Goal: Book appointment/travel/reservation

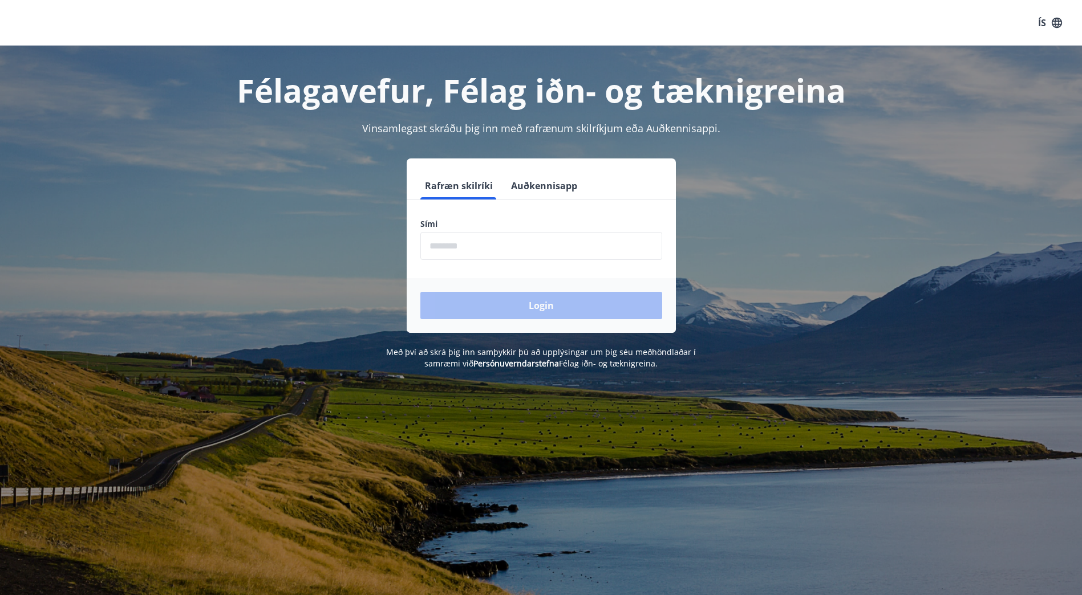
click at [442, 252] on input "phone" at bounding box center [541, 246] width 242 height 28
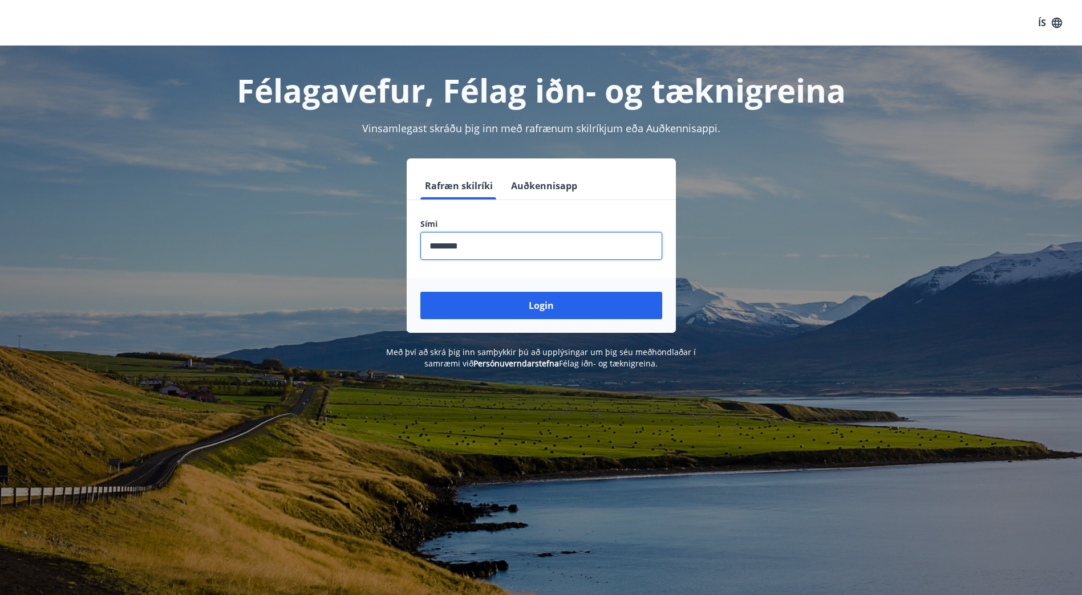
type input "********"
click at [487, 245] on input "phone" at bounding box center [541, 246] width 242 height 28
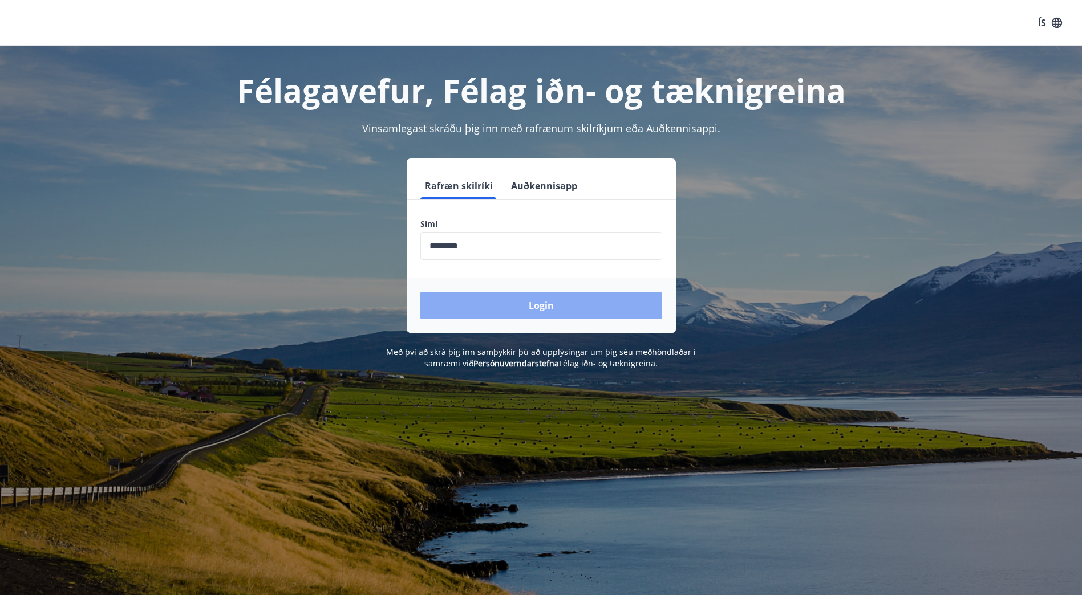
click at [548, 308] on button "Login" at bounding box center [541, 305] width 242 height 27
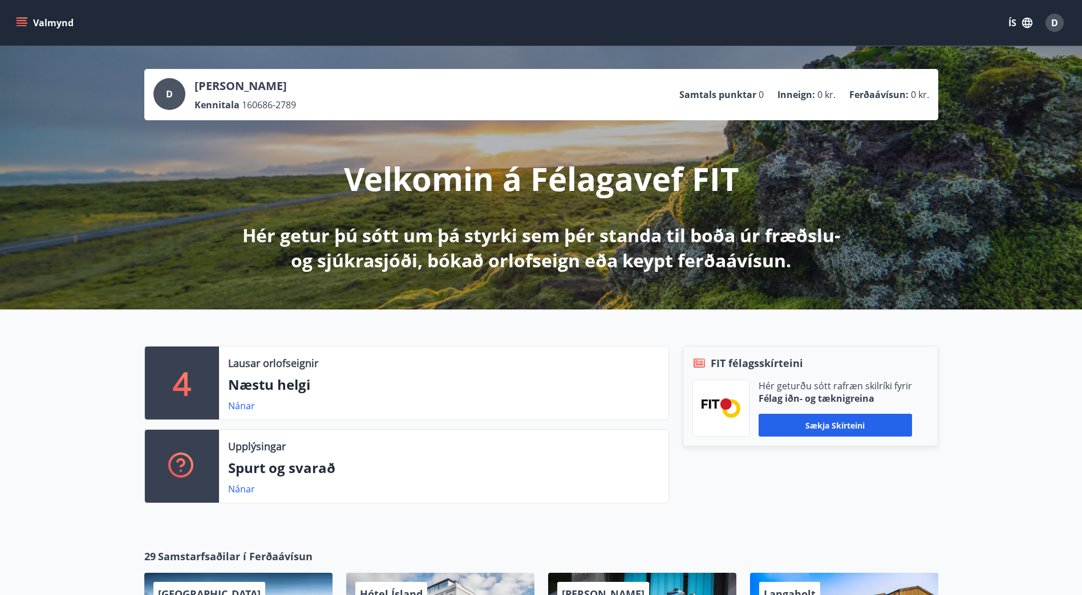
click at [25, 21] on icon "menu" at bounding box center [22, 20] width 10 height 1
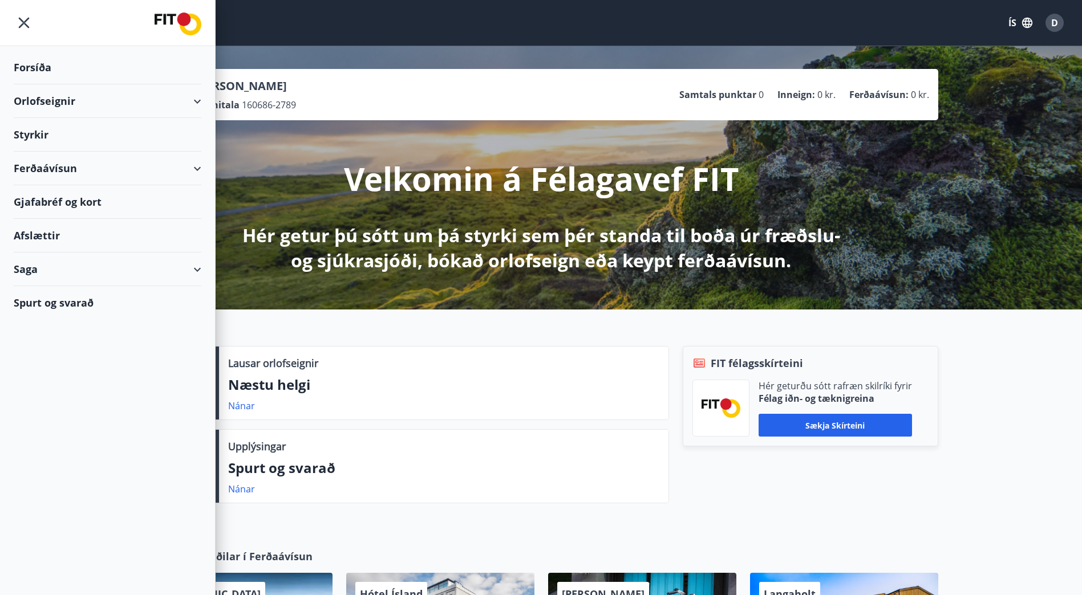
click at [54, 102] on div "Orlofseignir" at bounding box center [108, 101] width 188 height 34
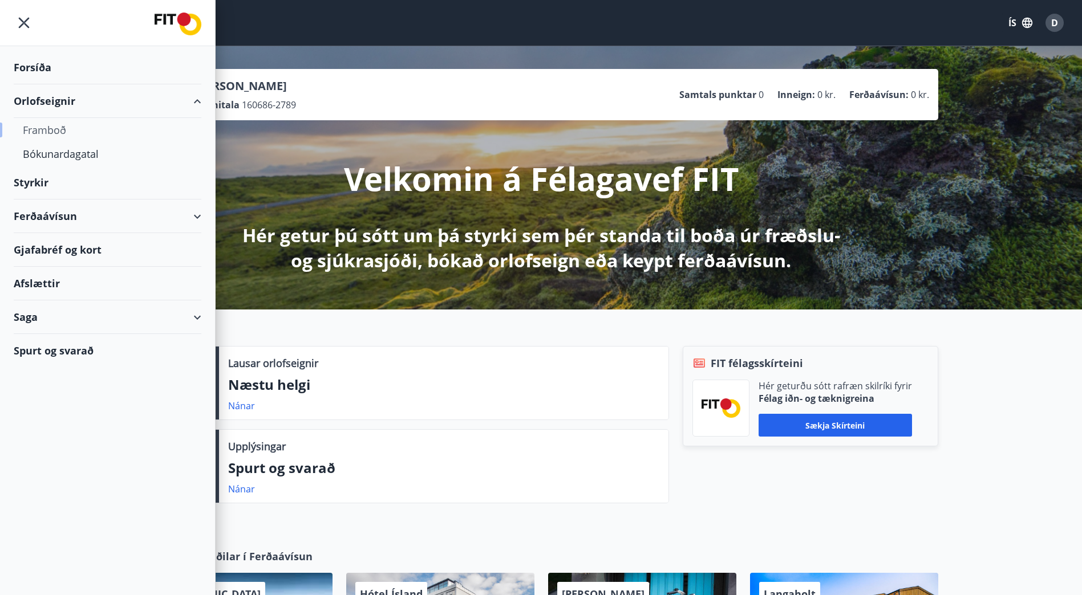
click at [54, 132] on div "Framboð" at bounding box center [107, 130] width 169 height 24
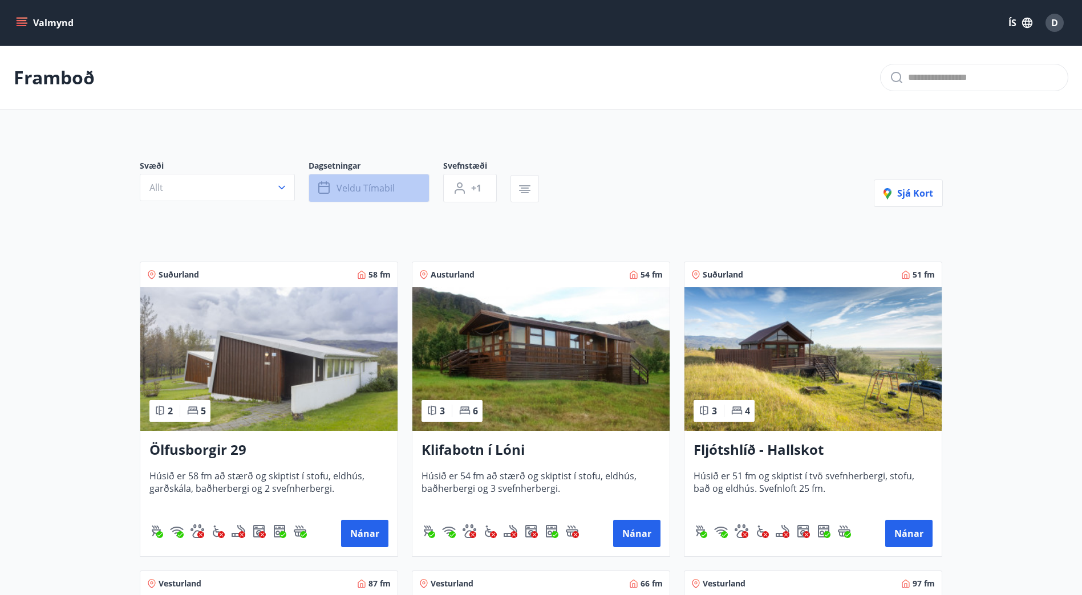
click at [382, 190] on span "Veldu tímabil" at bounding box center [366, 188] width 58 height 13
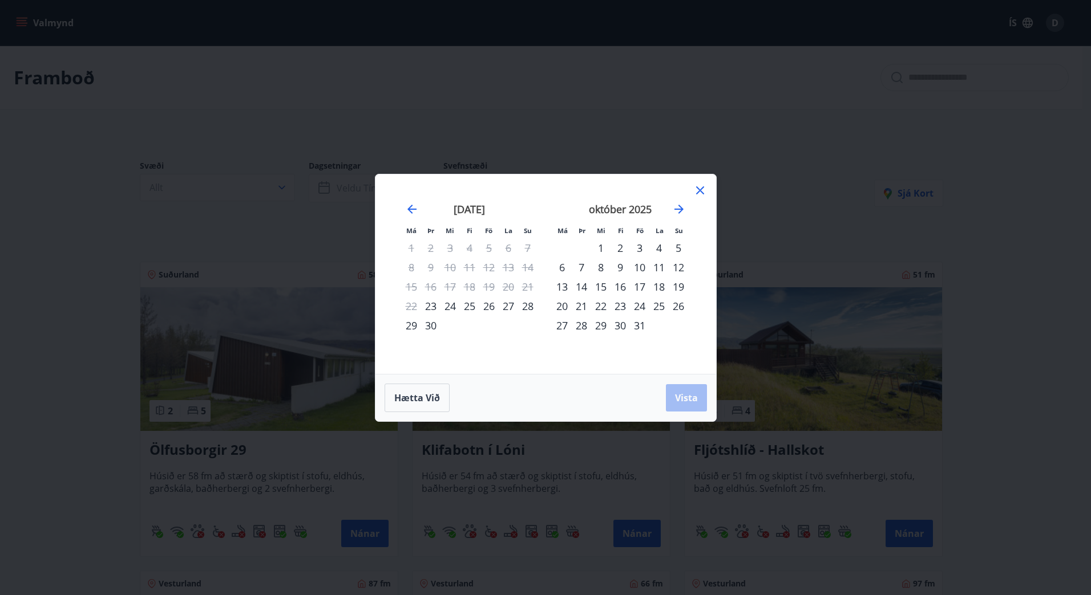
click at [642, 286] on div "17" at bounding box center [639, 286] width 19 height 19
click at [585, 303] on div "21" at bounding box center [581, 306] width 19 height 19
click at [679, 390] on button "Vista" at bounding box center [686, 397] width 41 height 27
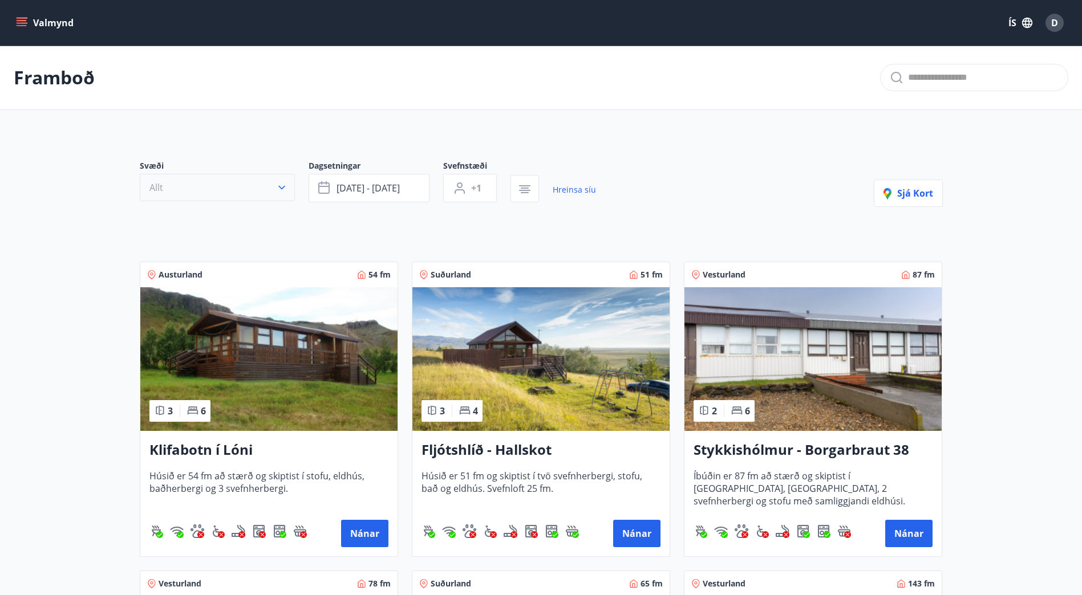
click at [268, 188] on button "Allt" at bounding box center [217, 187] width 155 height 27
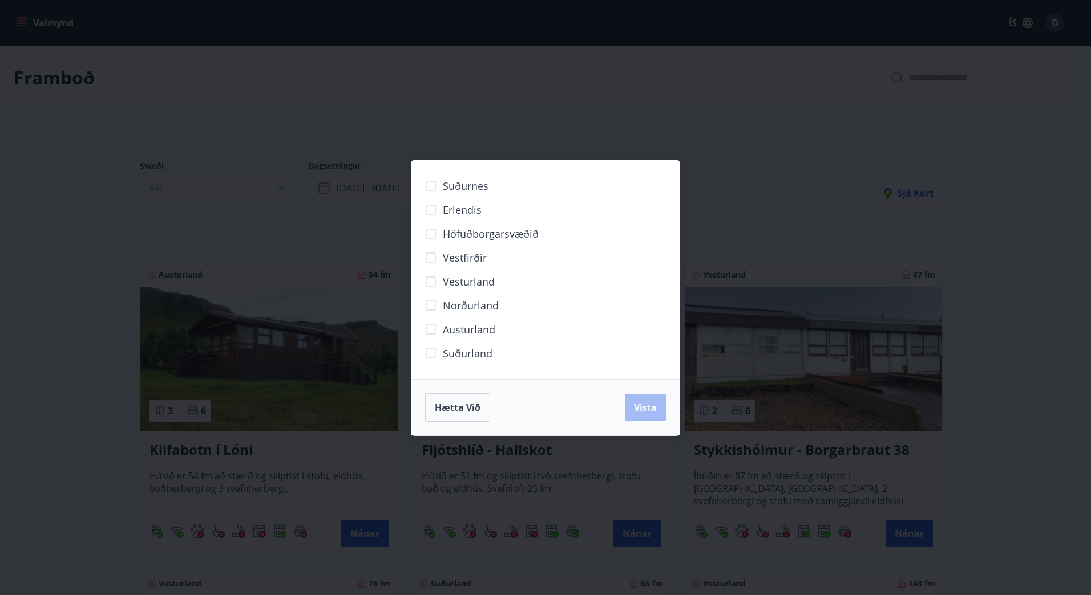
click at [560, 95] on div "Suðurnes Erlendis Höfuðborgarsvæðið [GEOGRAPHIC_DATA] [GEOGRAPHIC_DATA] [GEOGRA…" at bounding box center [545, 297] width 1091 height 595
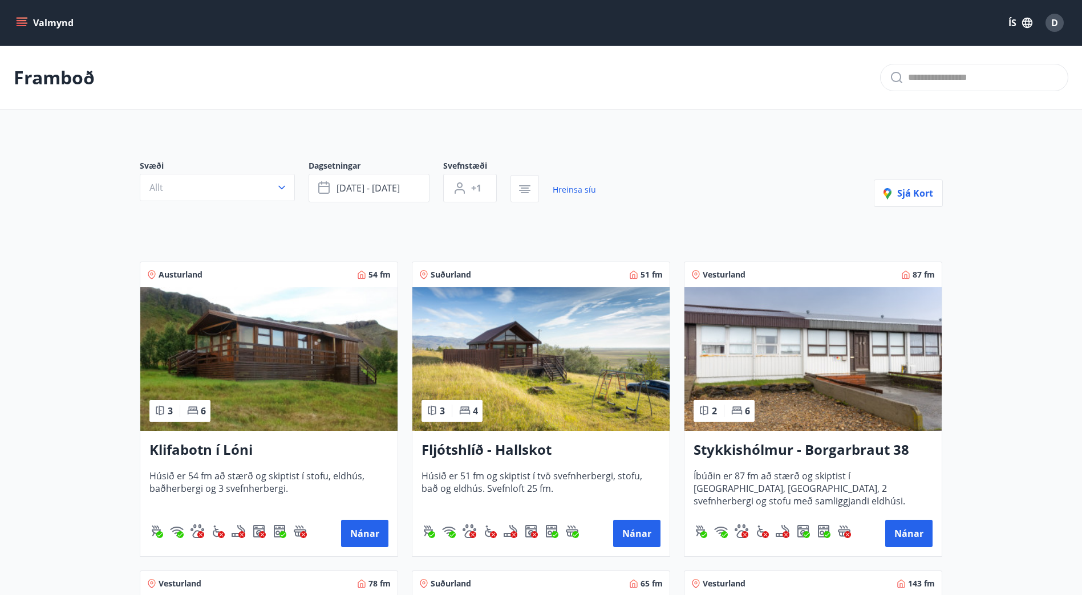
click at [259, 189] on button "Allt" at bounding box center [217, 187] width 155 height 27
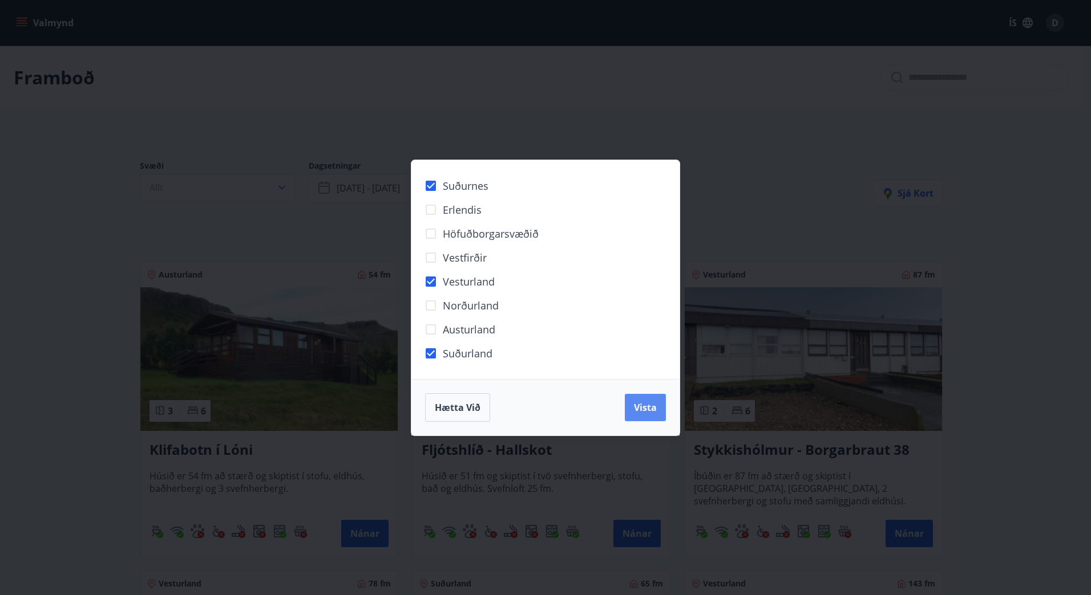
click at [650, 412] on span "Vista" at bounding box center [645, 408] width 23 height 13
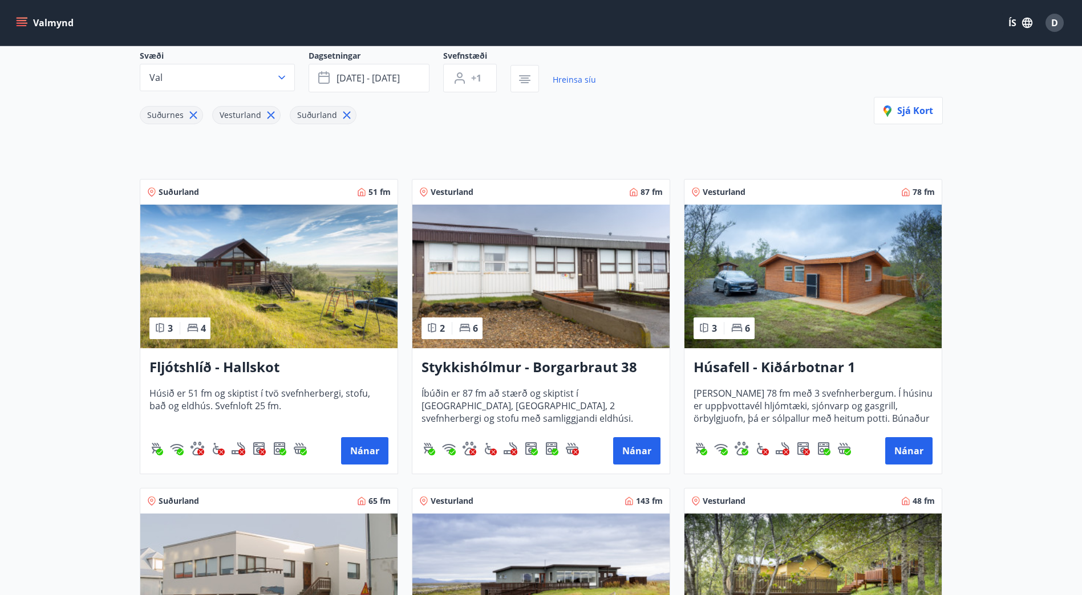
scroll to position [114, 0]
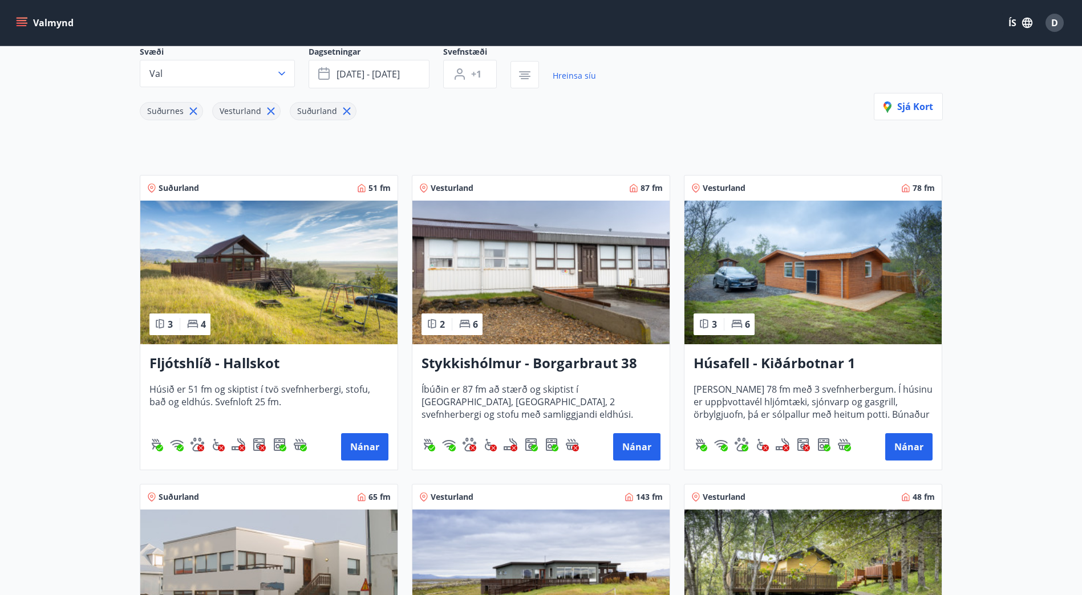
click at [753, 364] on h3 "Húsafell - Kiðárbotnar 1" at bounding box center [813, 364] width 239 height 21
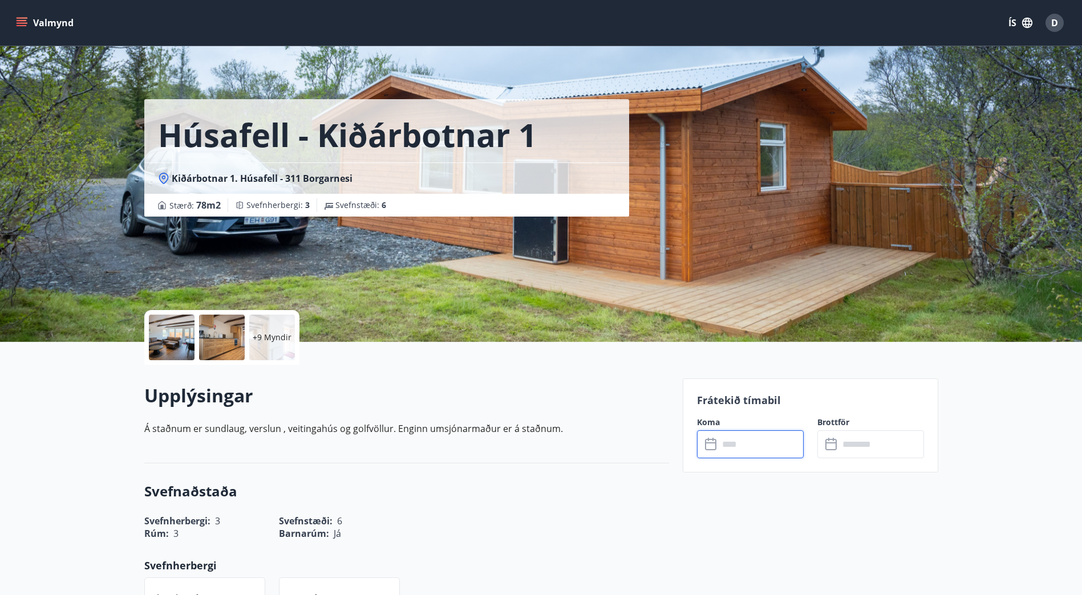
click at [755, 446] on input "text" at bounding box center [761, 445] width 85 height 28
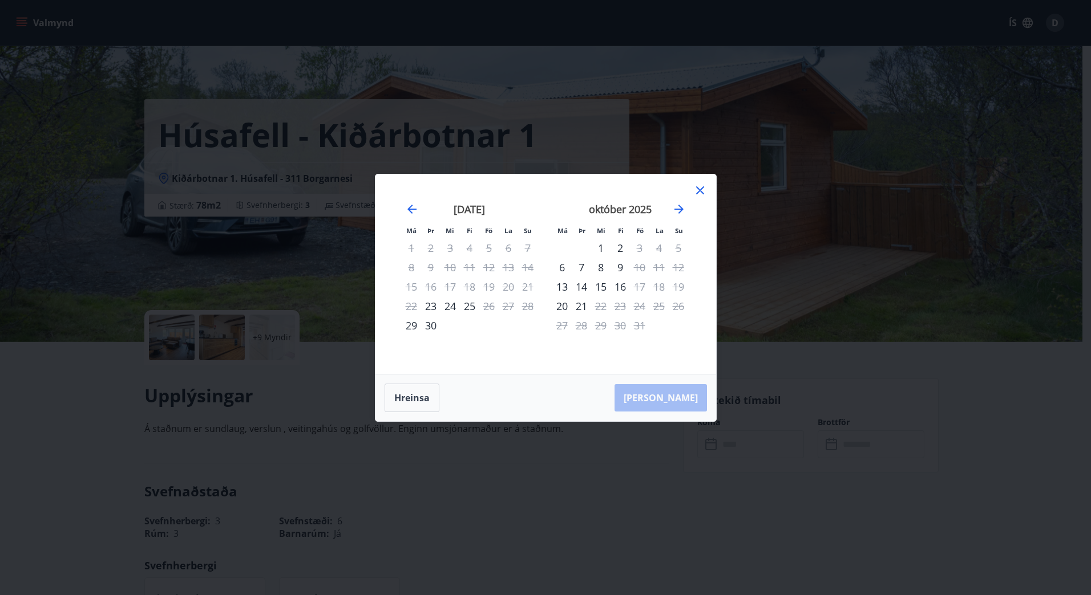
click at [700, 191] on icon at bounding box center [700, 190] width 2 height 2
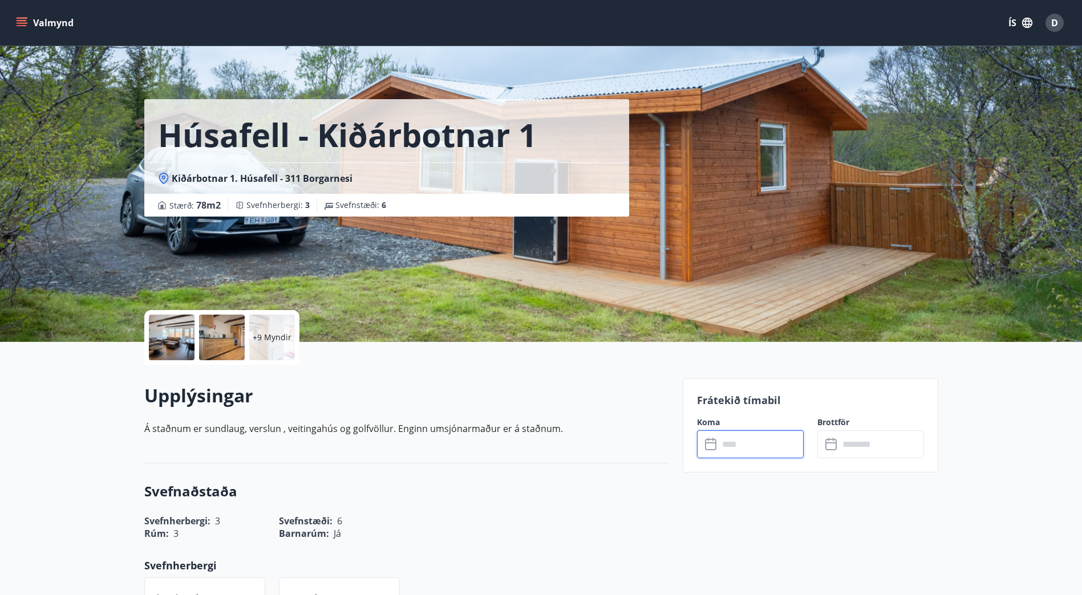
click at [739, 447] on input "text" at bounding box center [761, 445] width 85 height 28
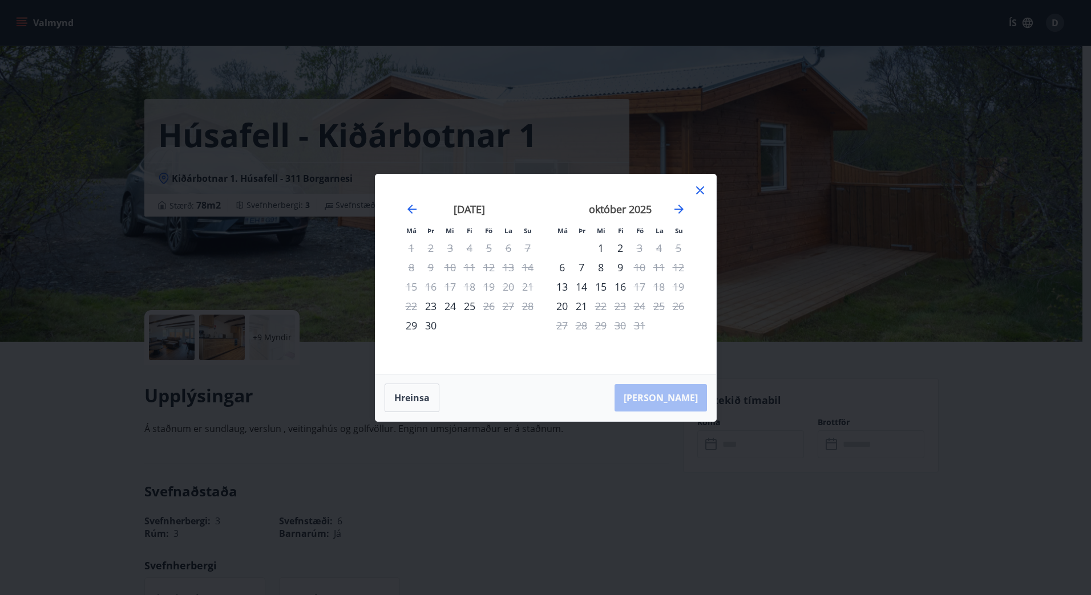
click at [699, 194] on icon at bounding box center [700, 191] width 14 height 14
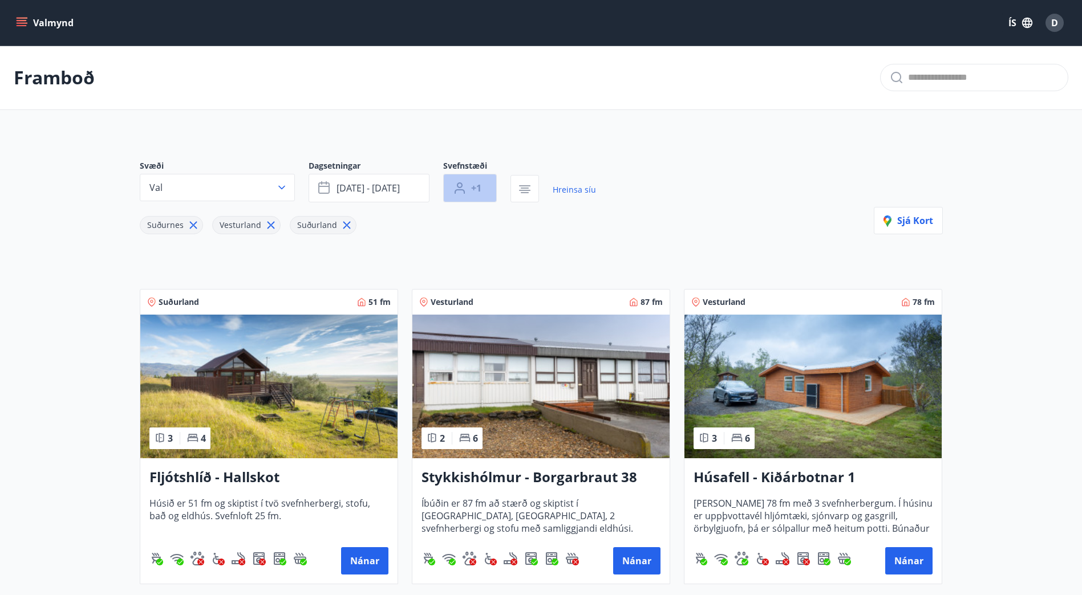
click at [463, 185] on icon "button" at bounding box center [460, 188] width 14 height 14
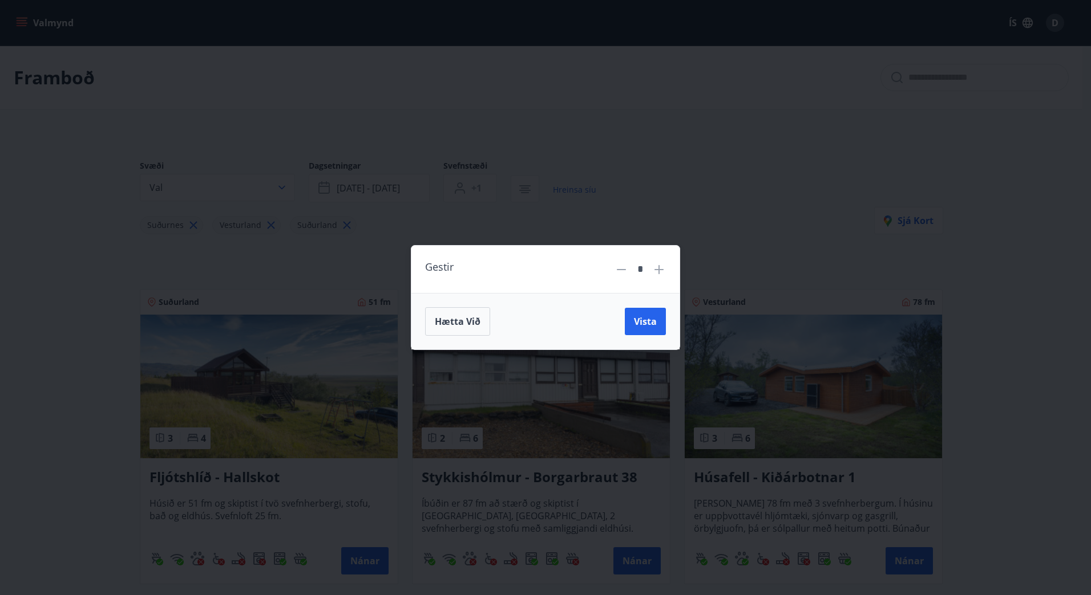
click at [653, 272] on icon at bounding box center [659, 270] width 14 height 14
type input "*"
click at [647, 317] on span "Vista" at bounding box center [645, 321] width 23 height 13
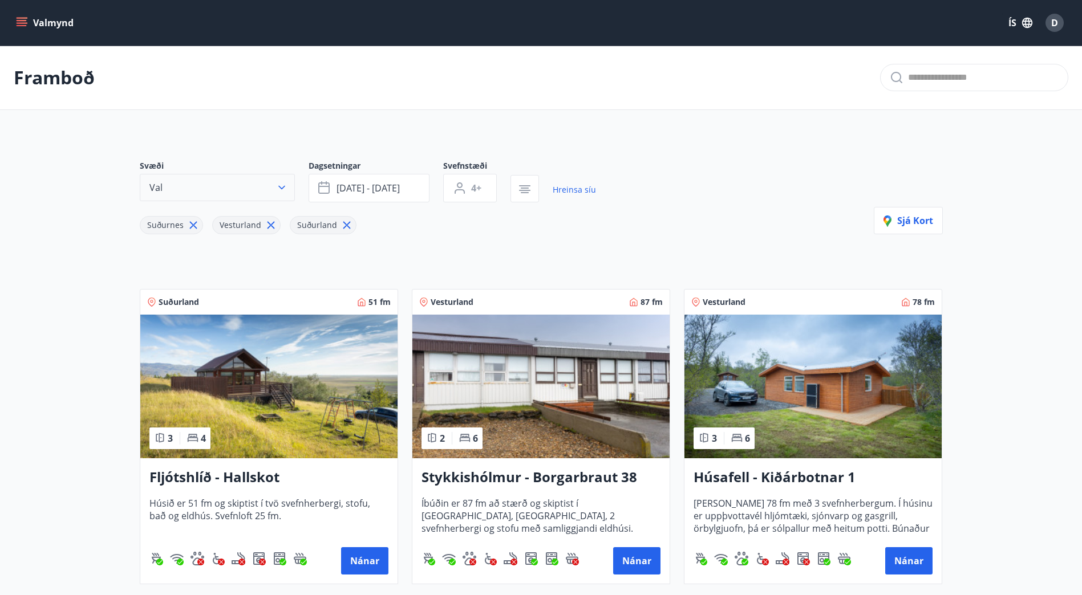
click at [286, 191] on icon "button" at bounding box center [281, 187] width 11 height 11
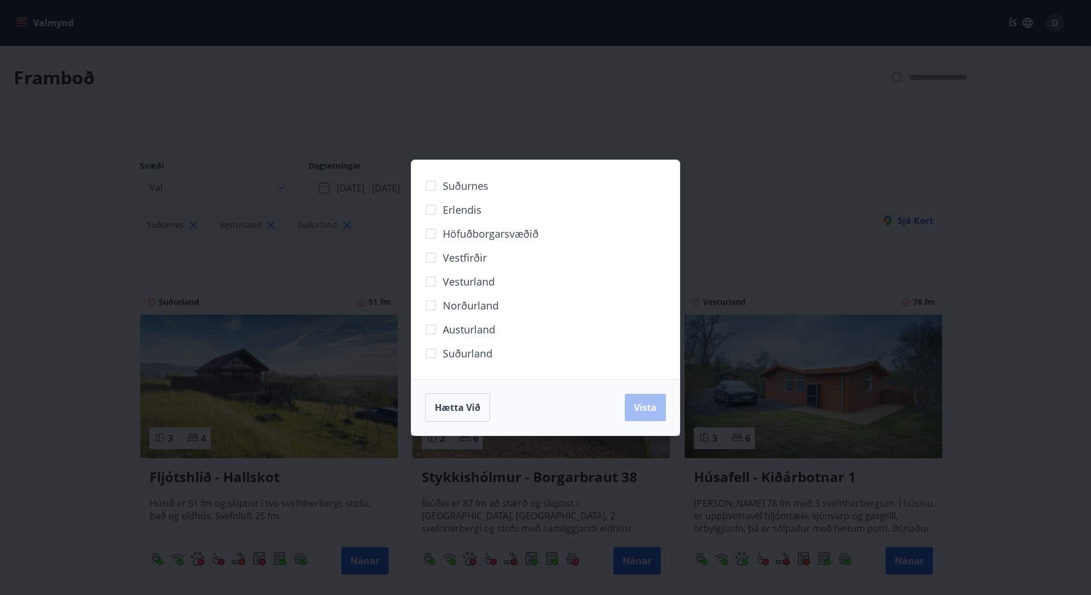
click at [494, 411] on div "Hætta við Vista" at bounding box center [545, 408] width 241 height 29
click at [461, 411] on span "Hætta við" at bounding box center [458, 408] width 46 height 13
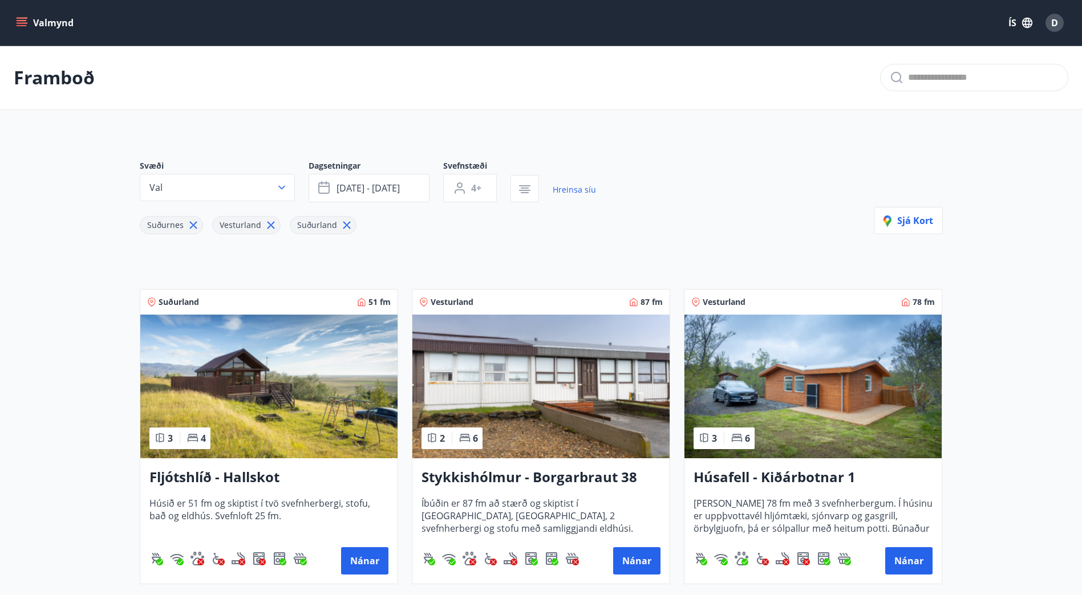
click at [278, 189] on icon "button" at bounding box center [281, 187] width 11 height 11
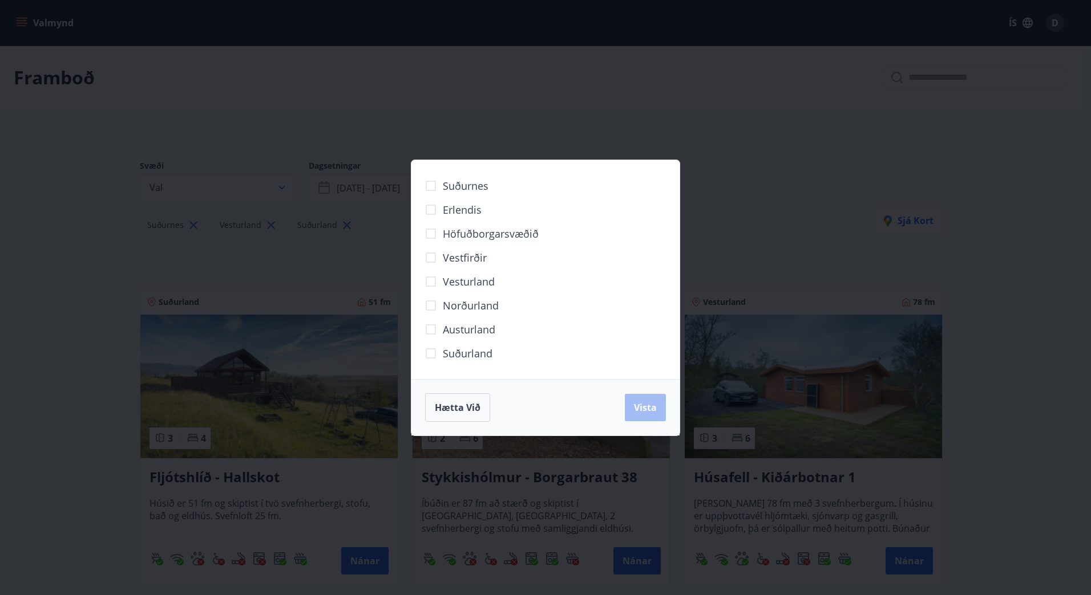
drag, startPoint x: 289, startPoint y: 249, endPoint x: 264, endPoint y: 254, distance: 25.6
click at [288, 250] on div "Suðurnes Erlendis Höfuðborgarsvæðið [GEOGRAPHIC_DATA] [GEOGRAPHIC_DATA] [GEOGRA…" at bounding box center [545, 297] width 1091 height 595
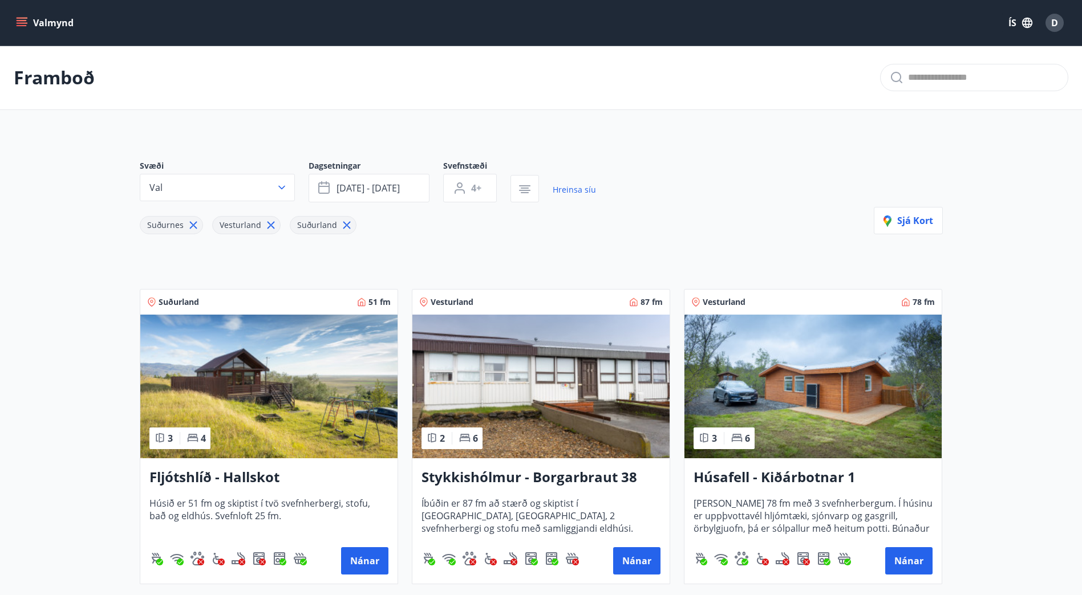
click at [21, 25] on icon "menu" at bounding box center [22, 25] width 10 height 1
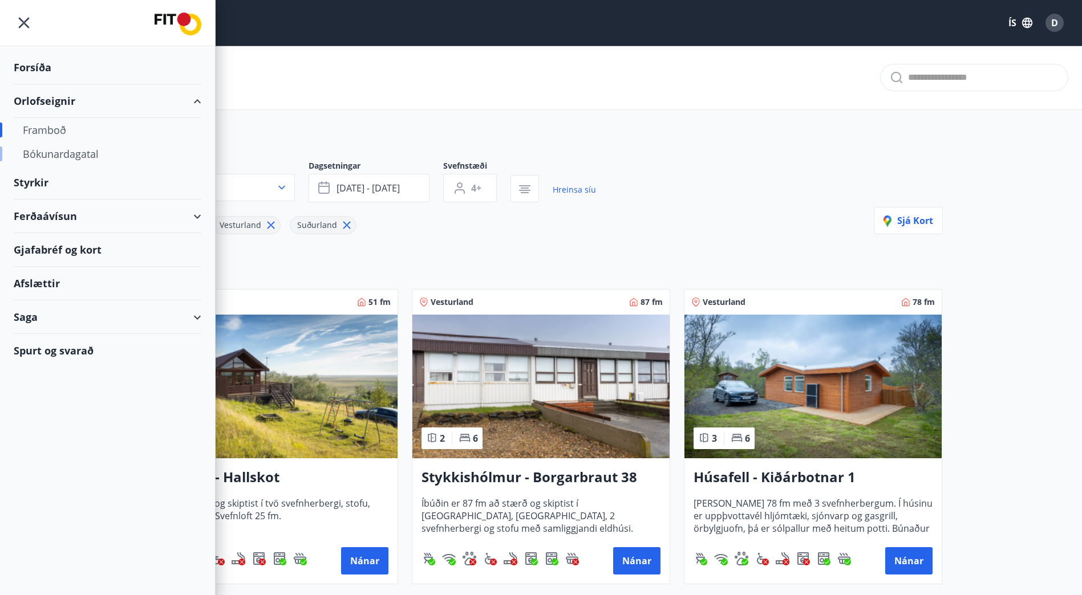
click at [47, 151] on div "Bókunardagatal" at bounding box center [107, 154] width 169 height 24
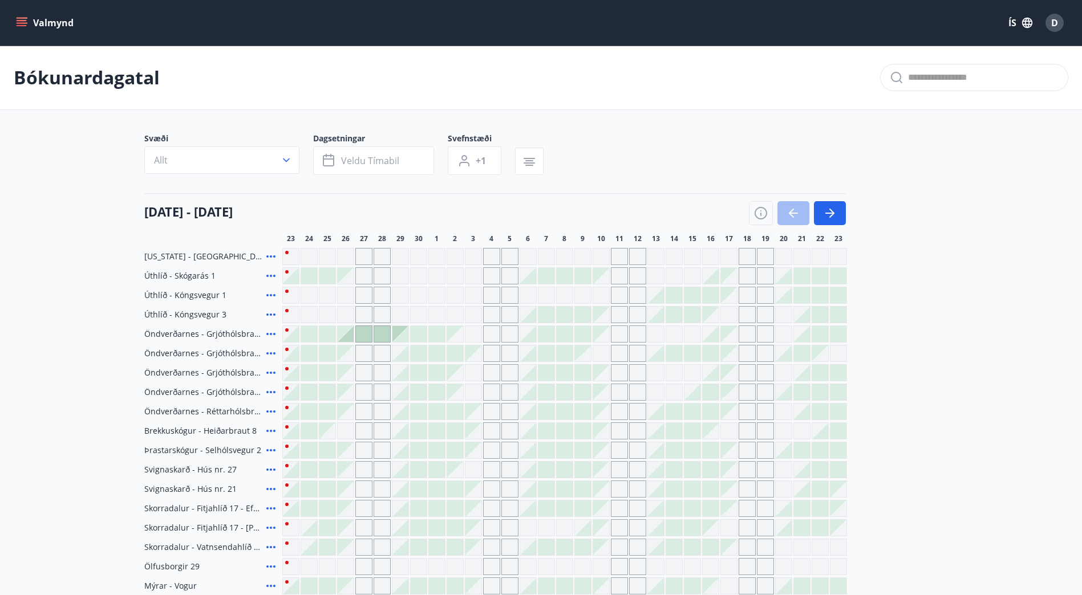
click at [729, 240] on span "17" at bounding box center [729, 238] width 8 height 9
click at [266, 293] on icon at bounding box center [271, 296] width 14 height 14
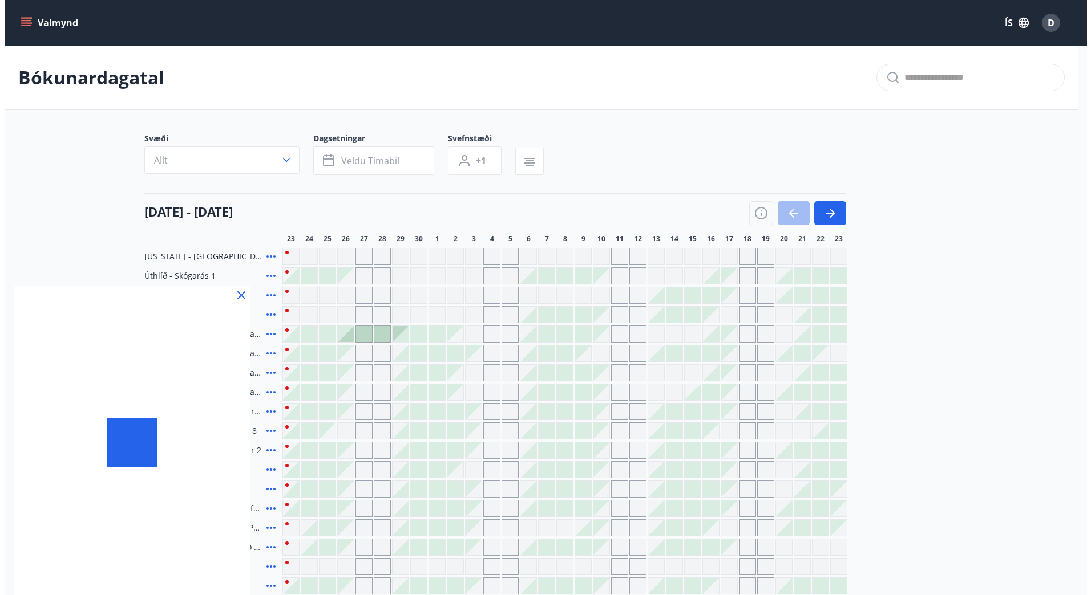
scroll to position [171, 0]
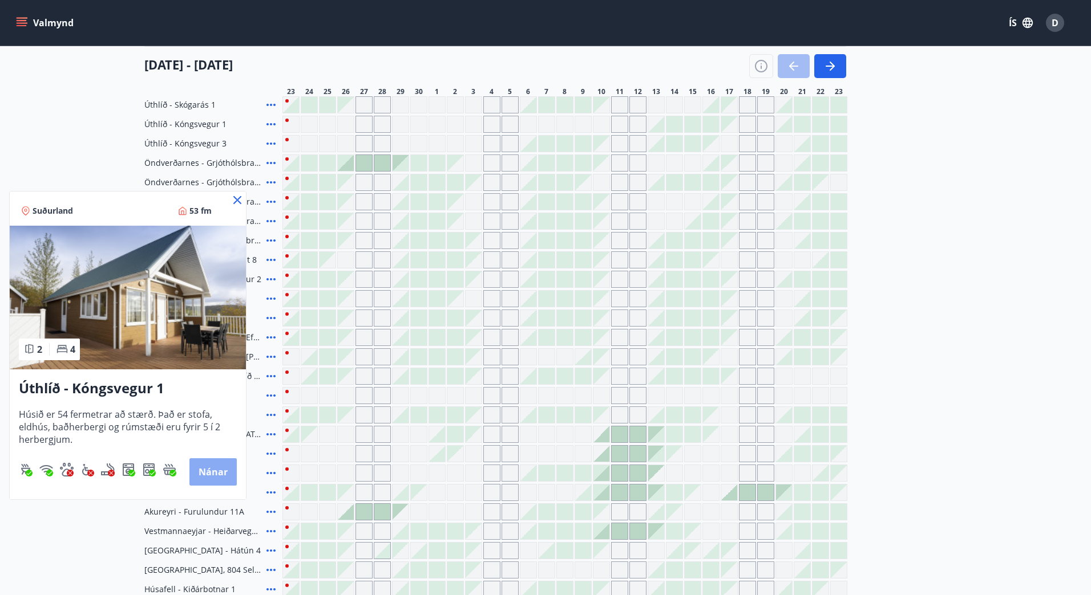
click at [205, 473] on button "Nánar" at bounding box center [212, 472] width 47 height 27
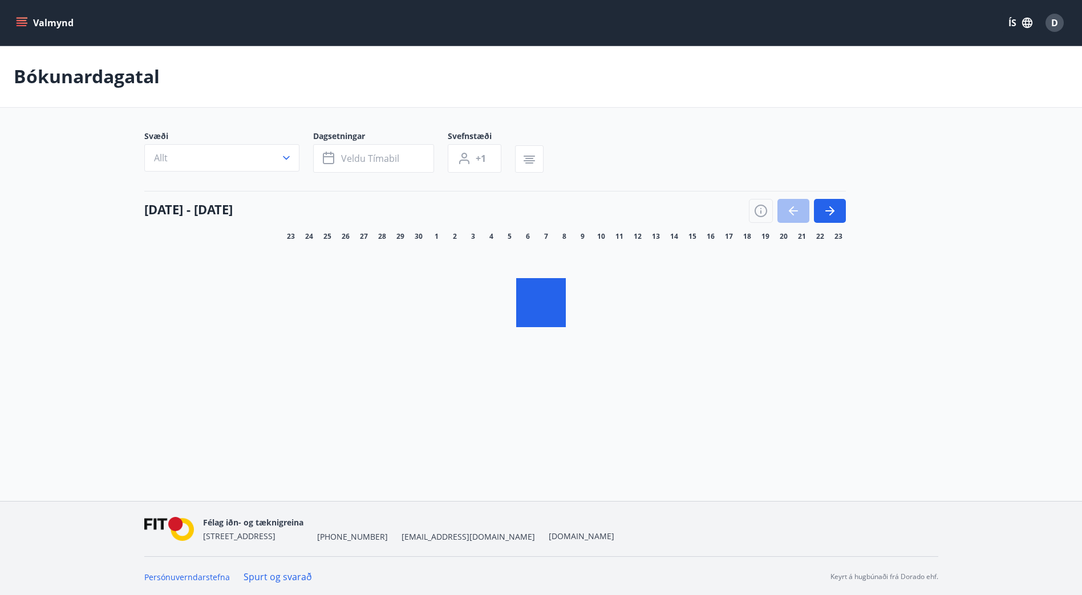
scroll to position [2, 0]
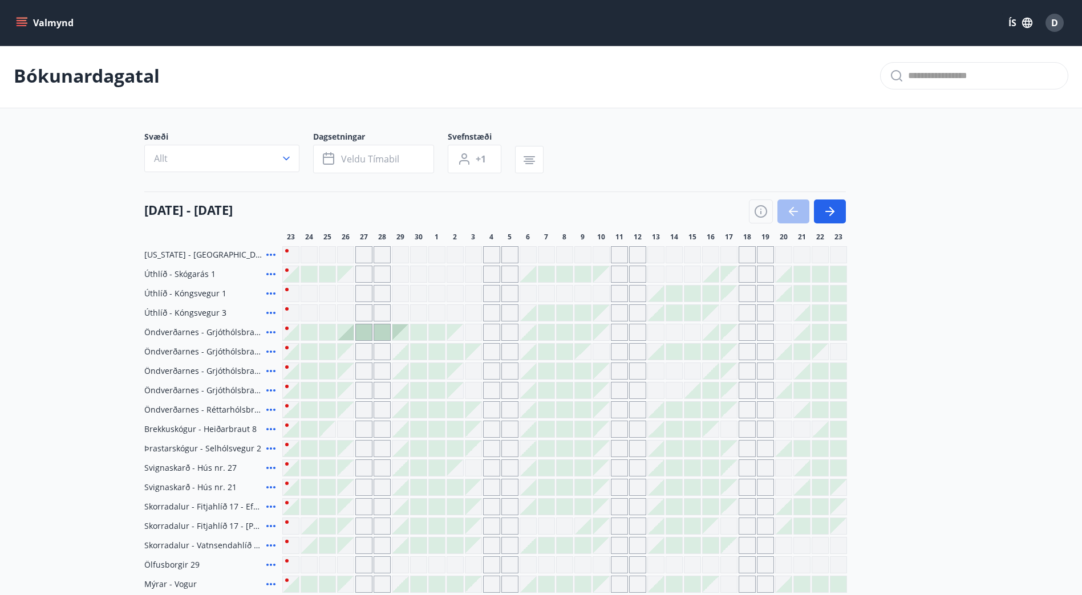
click at [732, 335] on div "Gráir dagar eru ekki bókanlegir" at bounding box center [729, 333] width 16 height 16
click at [724, 325] on div "Gráir dagar eru ekki bókanlegir" at bounding box center [729, 333] width 16 height 16
click at [724, 313] on div "[US_STATE] - Orlando Úthlíð - Skógarás 1 Úthlíð - Kóngsvegur 1 Úthlíð - Kóngsve…" at bounding box center [541, 555] width 794 height 618
click at [744, 313] on div "Gráir dagar eru ekki bókanlegir" at bounding box center [747, 313] width 17 height 17
click at [765, 314] on div "Gráir dagar eru ekki bókanlegir" at bounding box center [765, 313] width 17 height 17
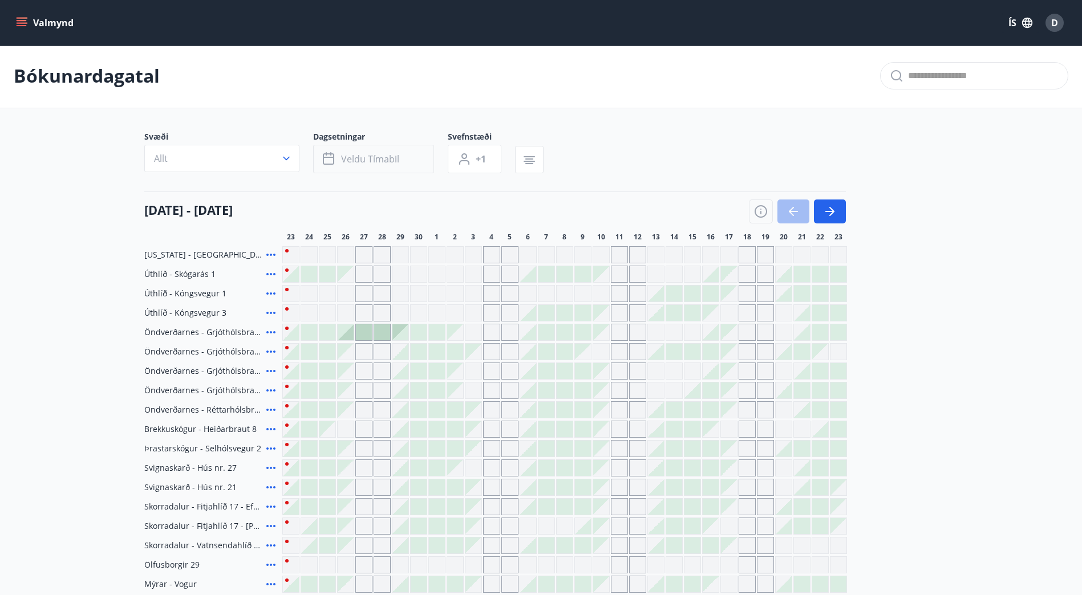
click at [778, 314] on div "Gráir dagar eru ekki bókanlegir" at bounding box center [783, 313] width 17 height 17
click at [781, 342] on div "[US_STATE] - Orlando Úthlíð - Skógarás 1 Úthlíð - Kóngsvegur 1 Úthlíð - Kóngsve…" at bounding box center [541, 555] width 794 height 618
click at [731, 375] on div "Gráir dagar eru ekki bókanlegir" at bounding box center [729, 371] width 16 height 16
click at [728, 375] on div "Gráir dagar eru ekki bókanlegir" at bounding box center [729, 371] width 16 height 16
click at [726, 408] on div "Gráir dagar eru ekki bókanlegir" at bounding box center [729, 410] width 16 height 16
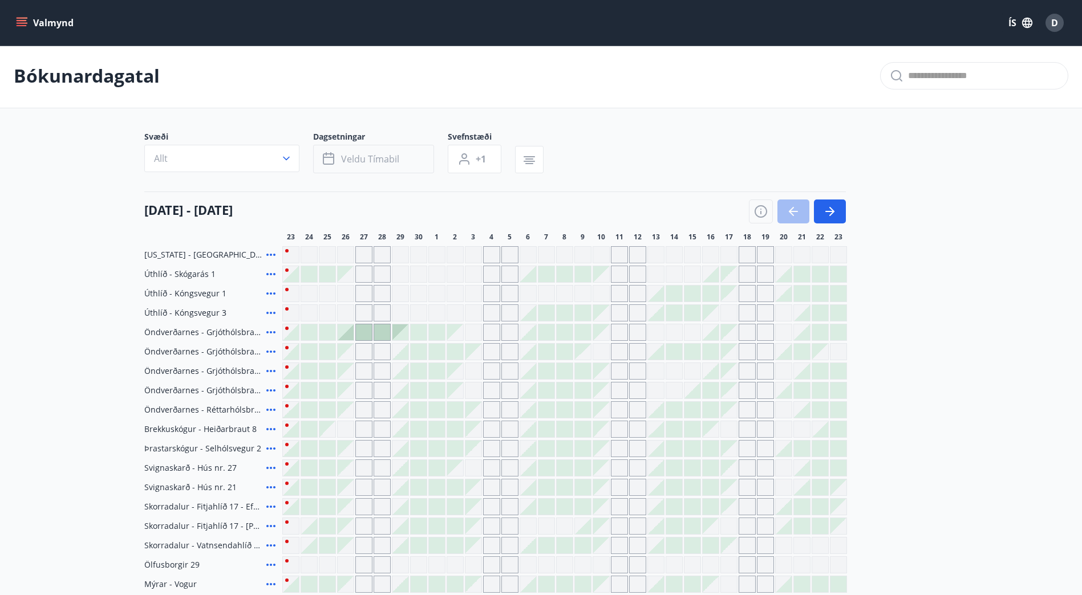
click at [709, 386] on div "[US_STATE] - Orlando Úthlíð - Skógarás 1 Úthlíð - Kóngsvegur 1 Úthlíð - Kóngsve…" at bounding box center [541, 555] width 794 height 618
click at [710, 372] on div at bounding box center [711, 371] width 16 height 16
click at [694, 376] on div "Gráir dagar eru ekki bókanlegir" at bounding box center [692, 371] width 17 height 17
click at [640, 491] on div "Gráir dagar eru ekki bókanlegir" at bounding box center [637, 487] width 17 height 17
click at [653, 486] on div at bounding box center [656, 488] width 16 height 16
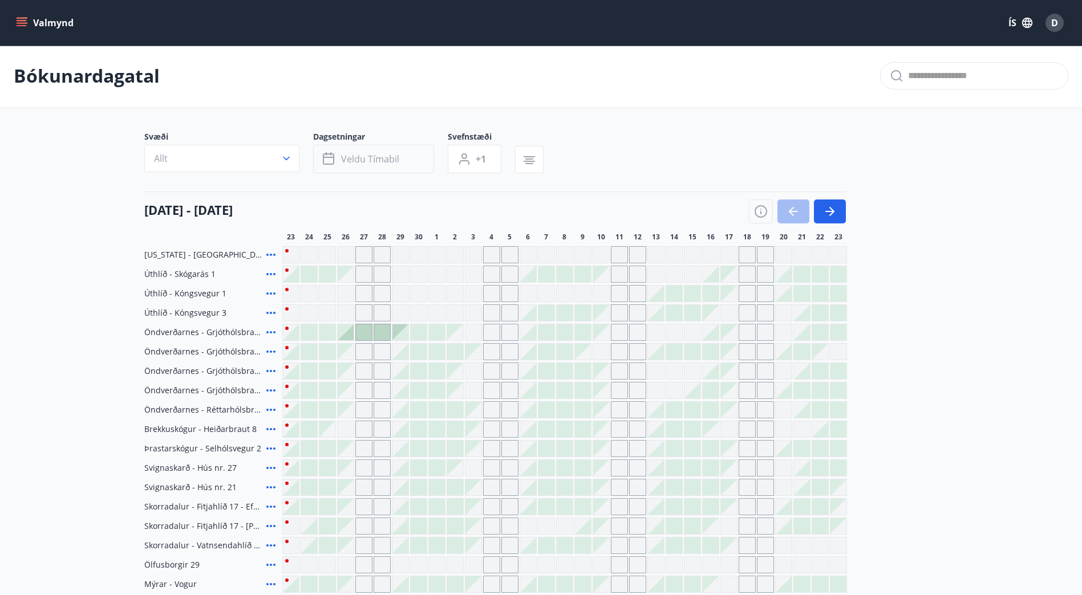
click at [645, 479] on div "[US_STATE] - Orlando Úthlíð - Skógarás 1 Úthlíð - Kóngsvegur 1 Úthlíð - Kóngsve…" at bounding box center [541, 555] width 794 height 618
click at [635, 457] on div "[US_STATE] - Orlando Úthlíð - Skógarás 1 Úthlíð - Kóngsvegur 1 Úthlíð - Kóngsve…" at bounding box center [541, 555] width 794 height 618
click at [633, 435] on div "Gráir dagar eru ekki bókanlegir" at bounding box center [637, 429] width 17 height 17
click at [831, 62] on div "Bókunardagatal" at bounding box center [541, 76] width 1082 height 64
click at [387, 167] on button "Veldu tímabil" at bounding box center [373, 159] width 121 height 29
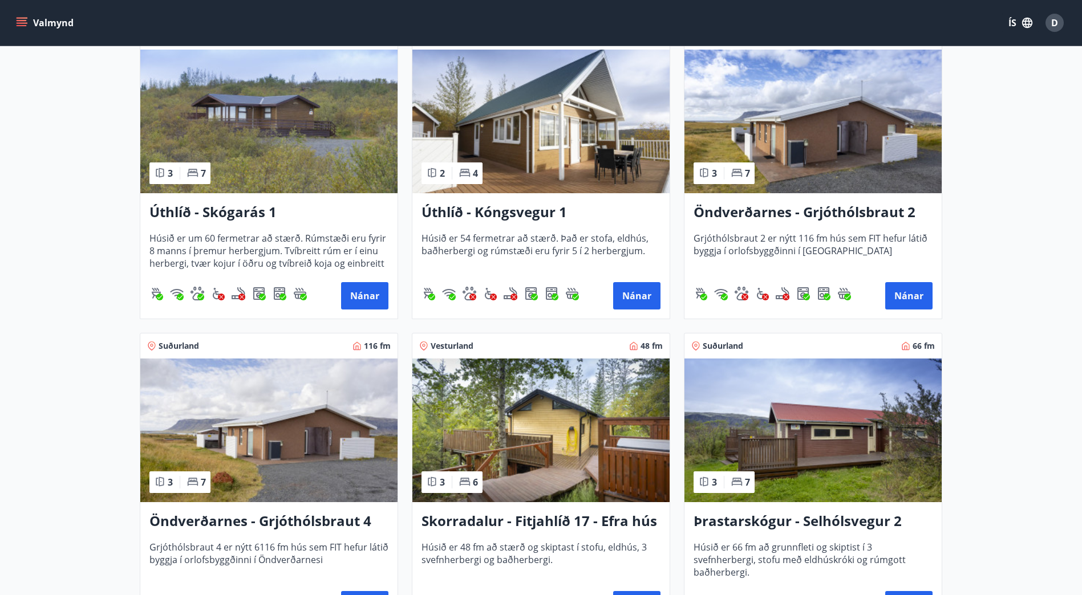
scroll to position [970, 0]
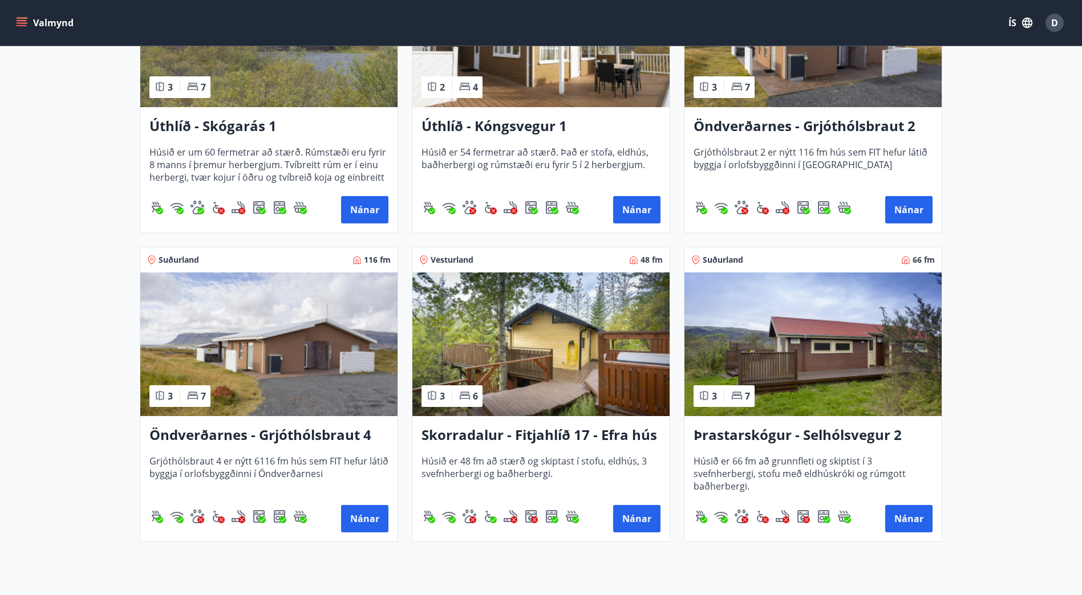
click at [208, 435] on h3 "Öndverðarnes - Grjóthólsbraut 4" at bounding box center [268, 436] width 239 height 21
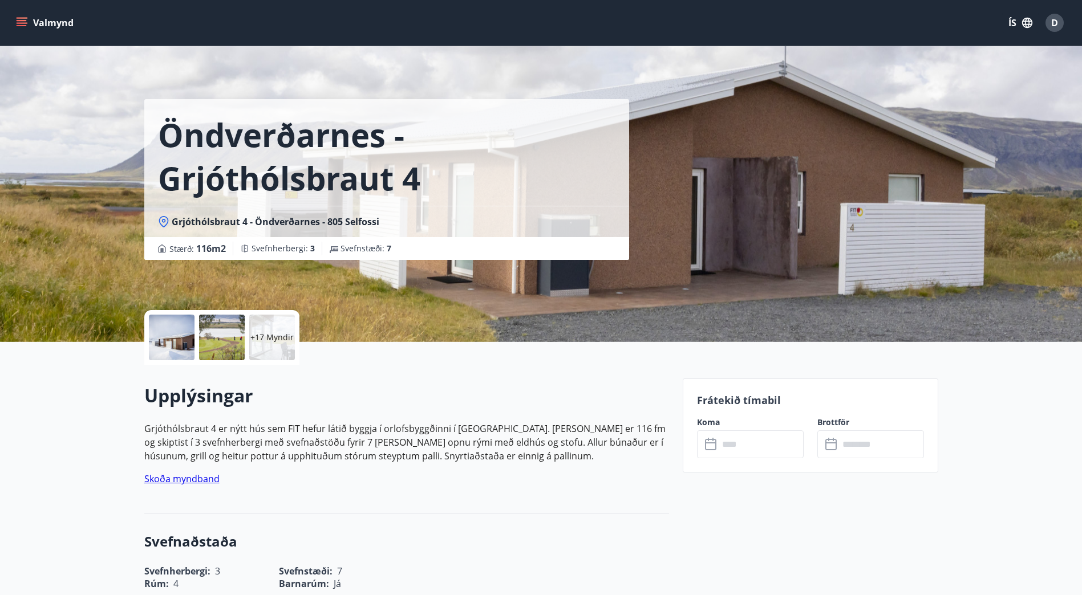
scroll to position [57, 0]
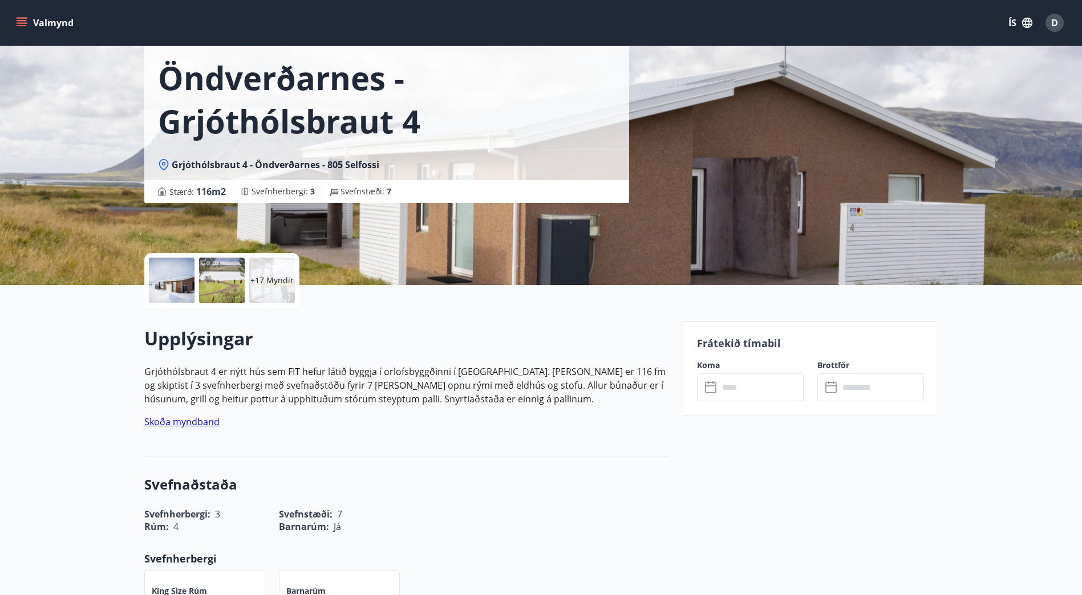
click at [759, 383] on input "text" at bounding box center [761, 388] width 85 height 28
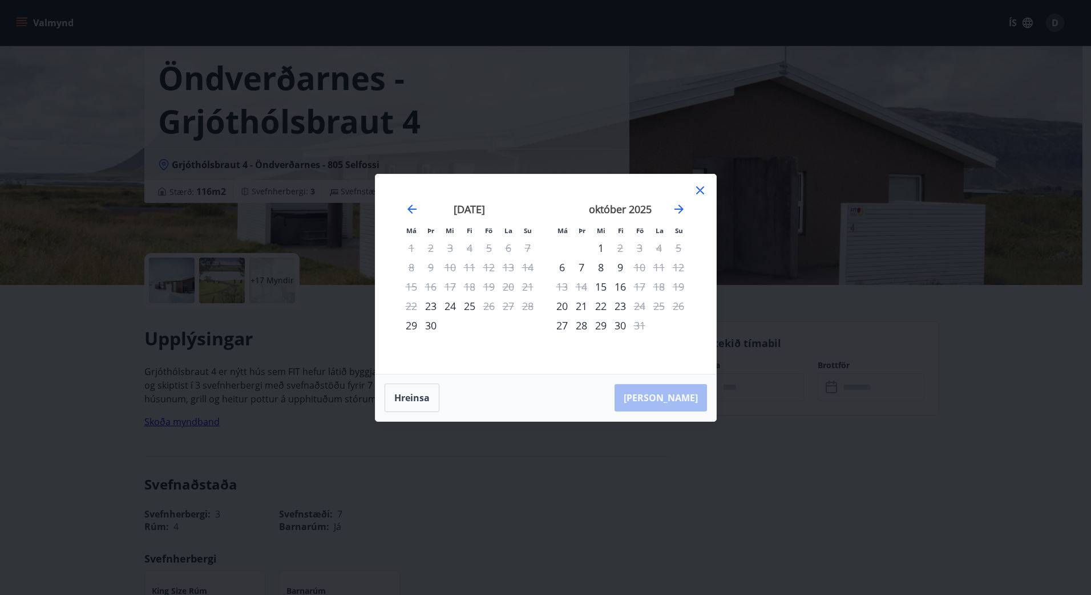
click at [699, 193] on icon at bounding box center [700, 191] width 14 height 14
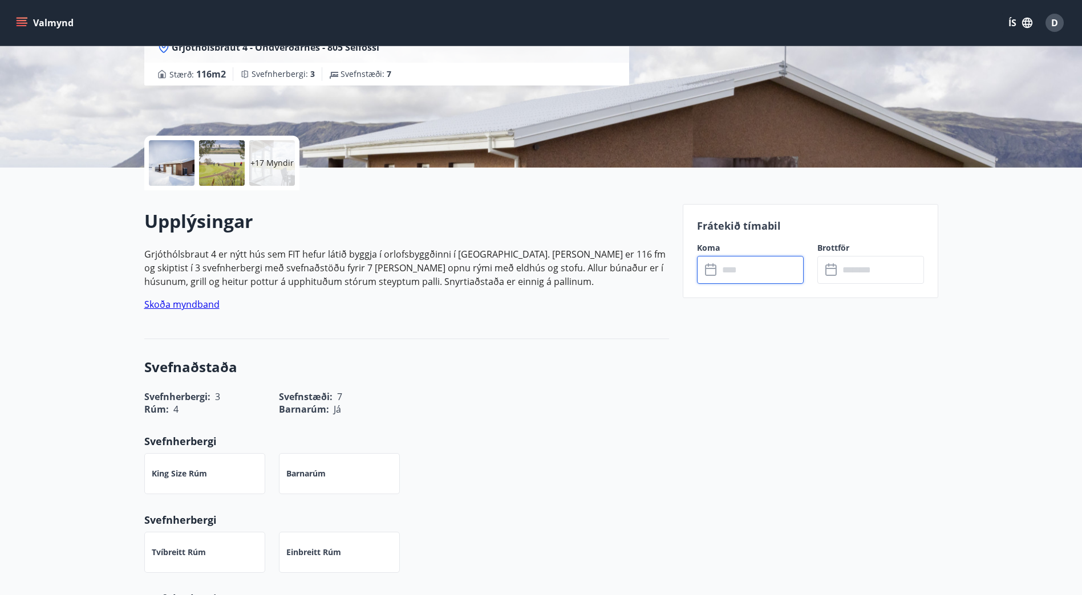
scroll to position [0, 0]
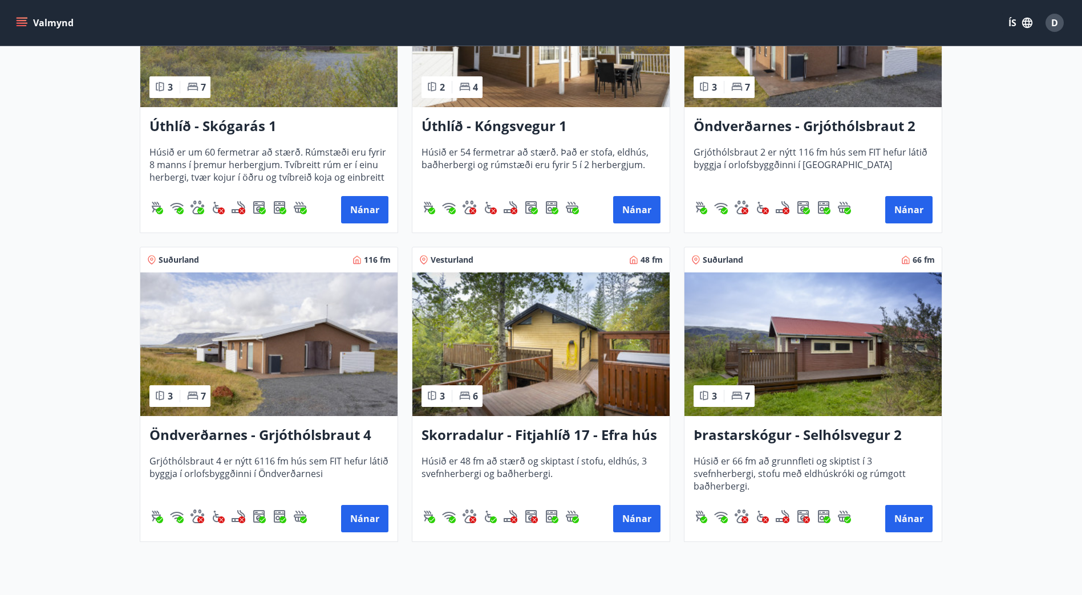
scroll to position [1067, 0]
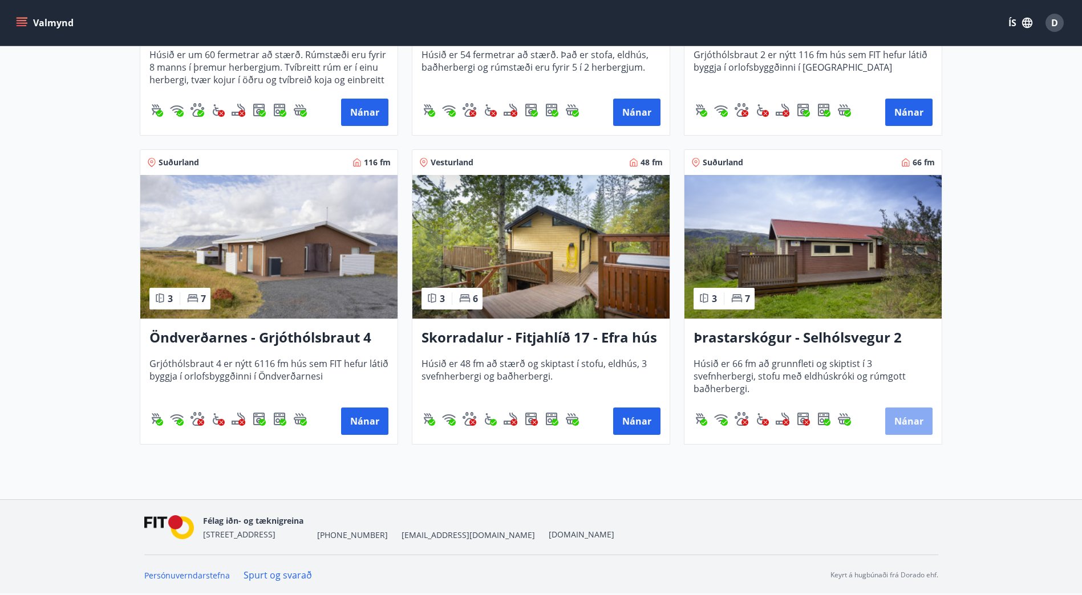
click at [921, 424] on button "Nánar" at bounding box center [908, 421] width 47 height 27
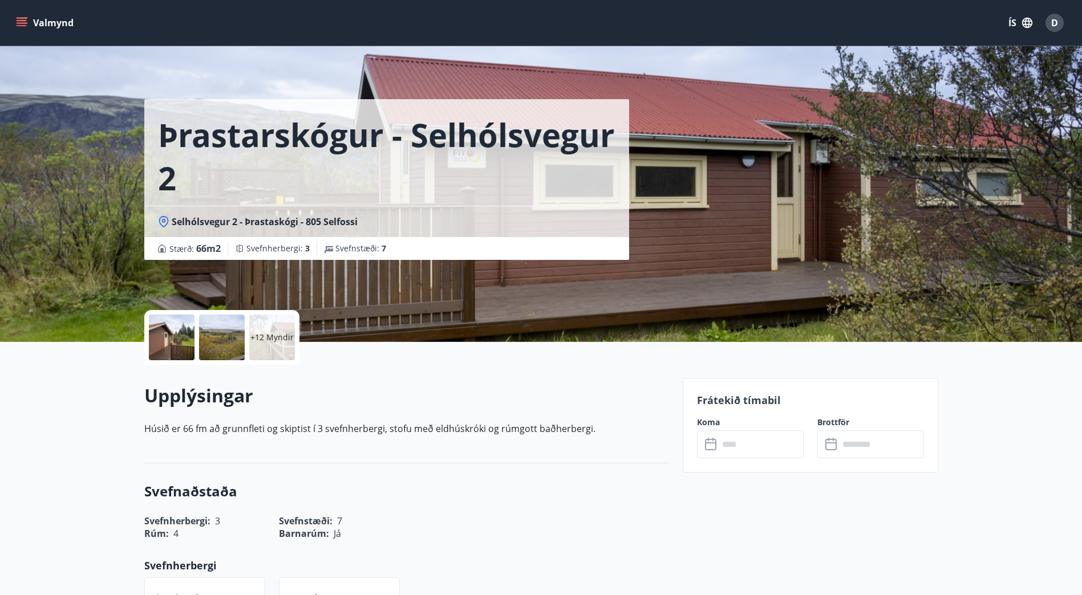
click at [768, 449] on input "text" at bounding box center [761, 445] width 85 height 28
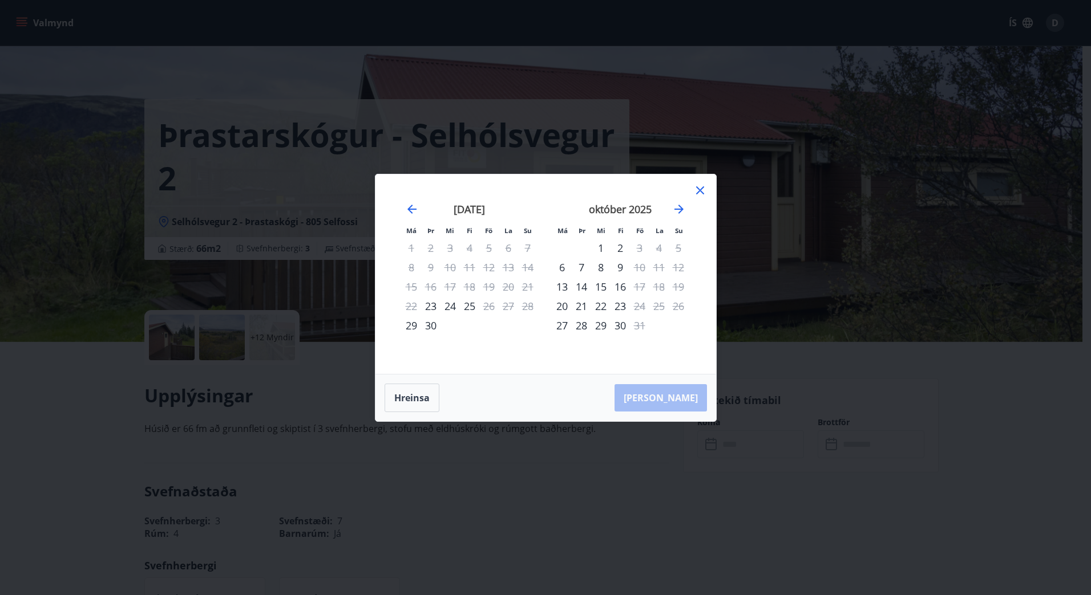
click at [699, 191] on icon at bounding box center [700, 190] width 2 height 2
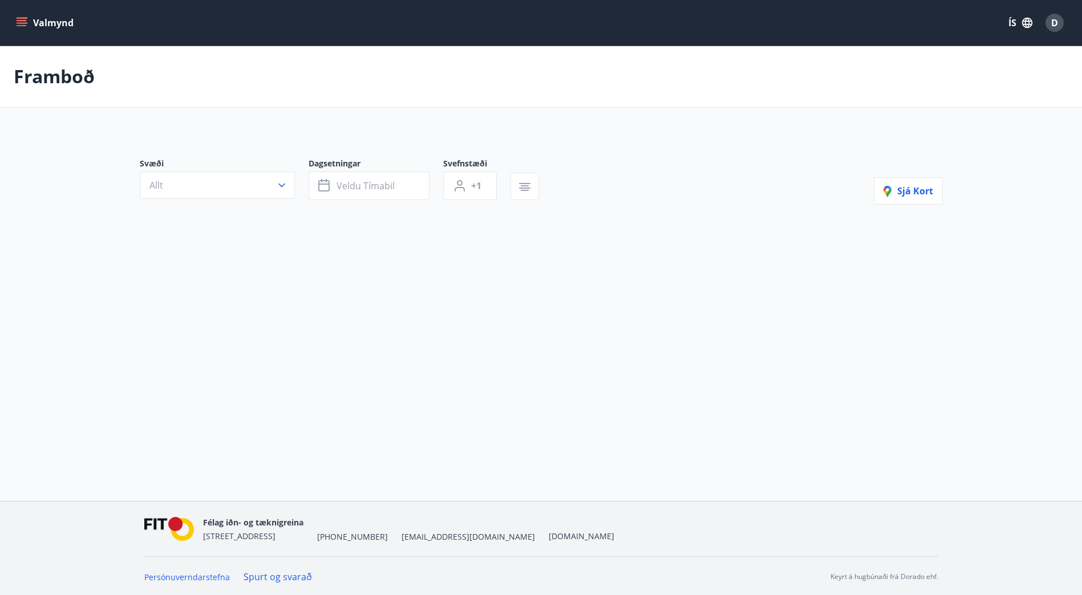
click at [30, 29] on button "Valmynd" at bounding box center [46, 23] width 64 height 21
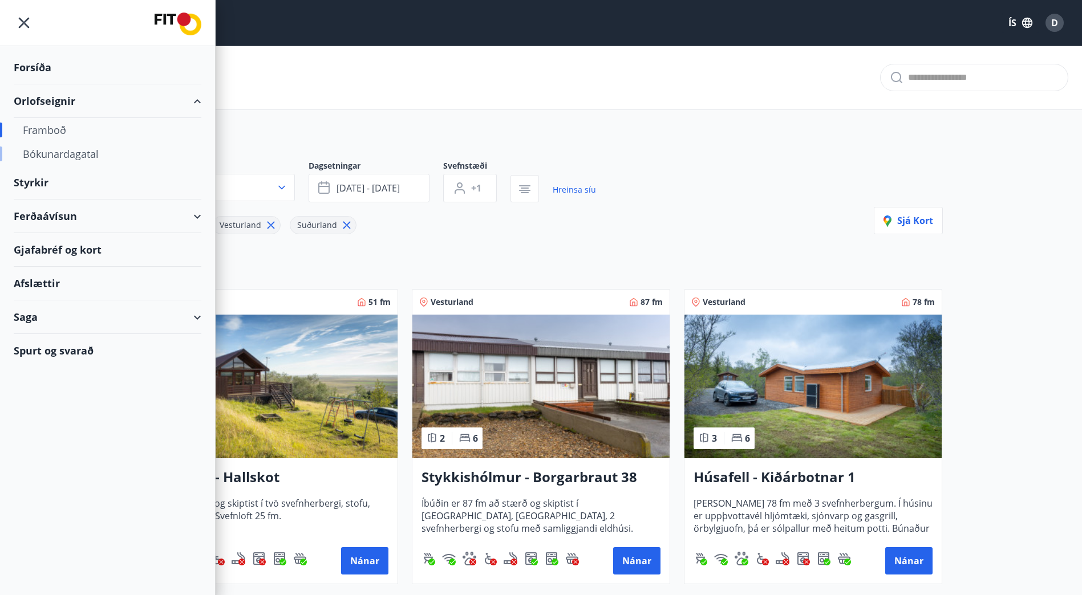
click at [55, 153] on div "Bókunardagatal" at bounding box center [107, 154] width 169 height 24
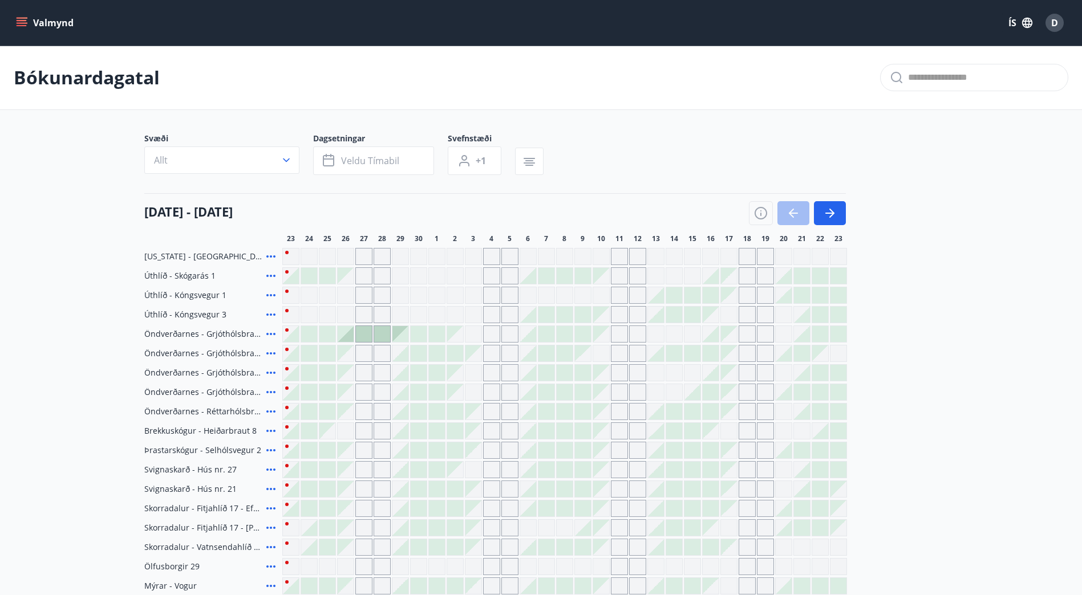
click at [759, 216] on icon "button" at bounding box center [761, 213] width 14 height 14
click at [763, 213] on div "Skýringar á dagsetningum Upptekið Dagleiga Fast tímabil Opnar umsóknir Umsókn í…" at bounding box center [541, 297] width 1082 height 595
click at [763, 211] on div "Skýringar á dagsetningum Upptekið Dagleiga Fast tímabil Opnar umsóknir Umsókn í…" at bounding box center [541, 297] width 1082 height 595
click at [763, 214] on icon "button" at bounding box center [761, 213] width 14 height 14
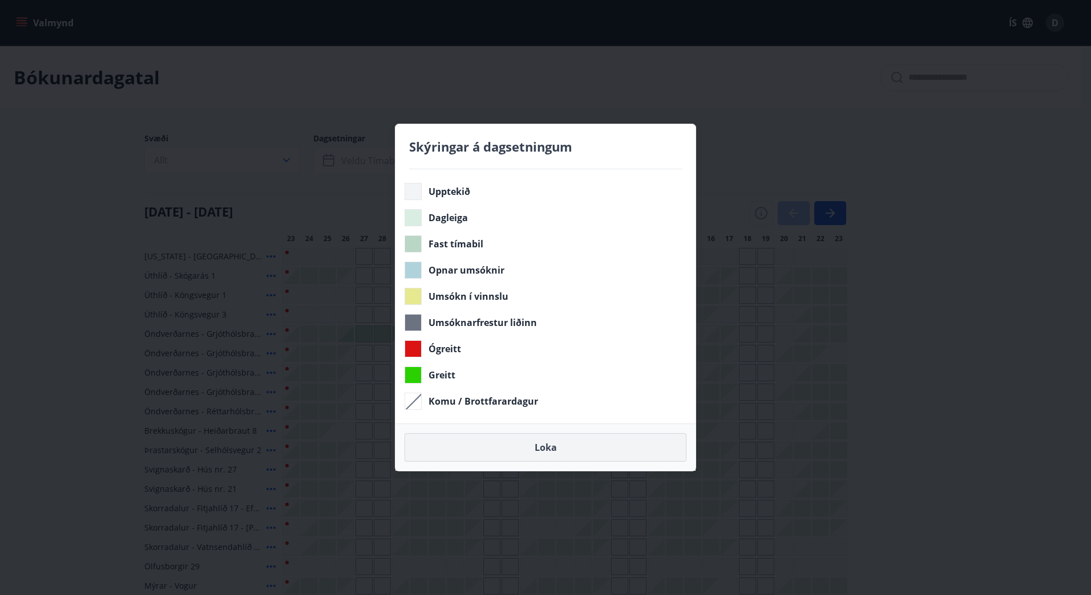
click at [540, 447] on button "Loka" at bounding box center [545, 447] width 282 height 29
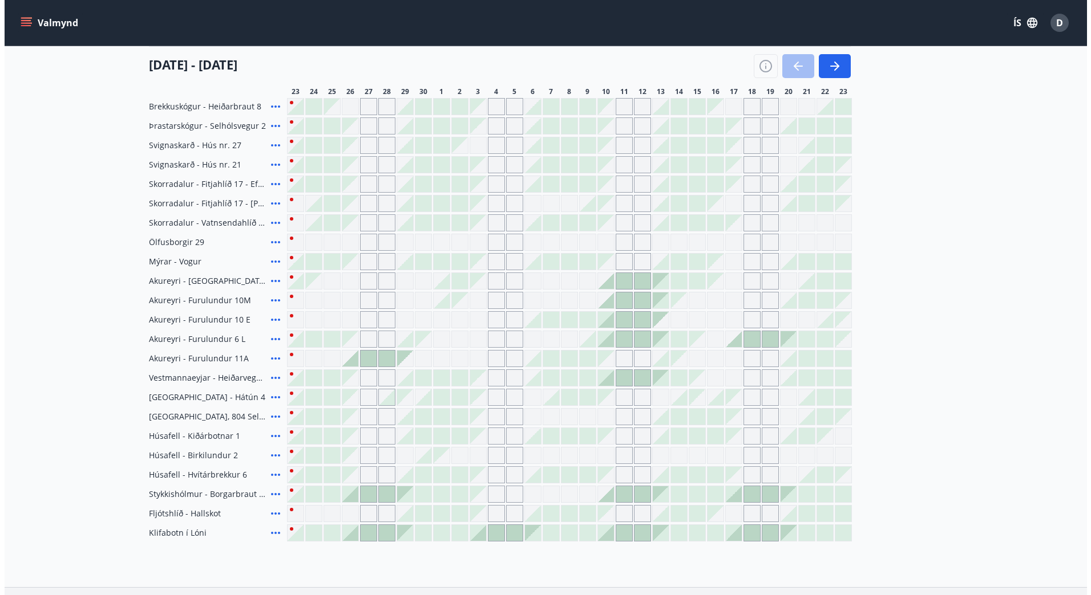
scroll to position [342, 0]
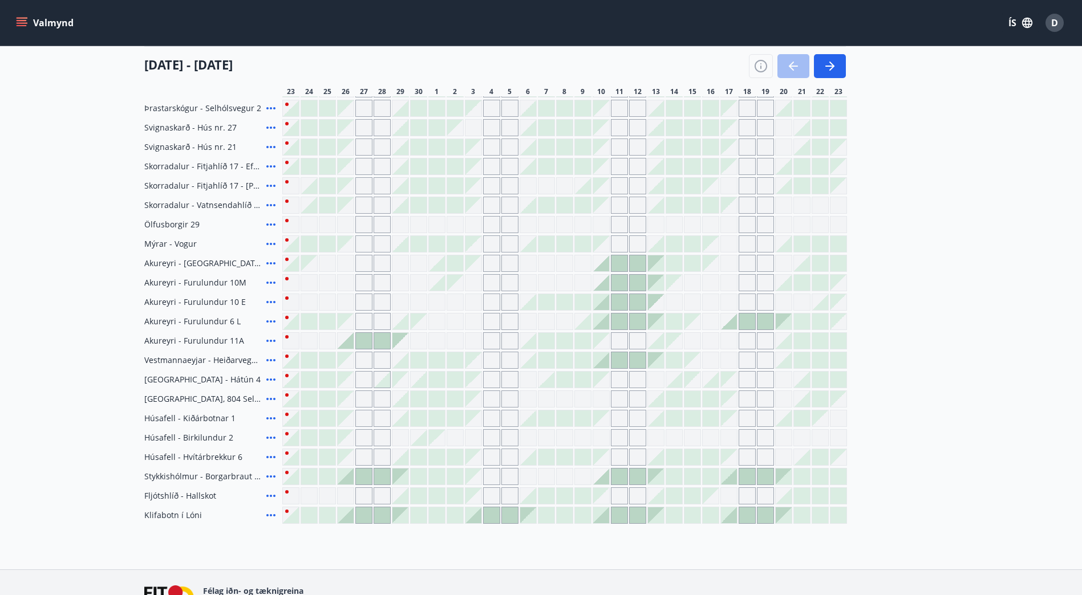
click at [271, 516] on icon at bounding box center [270, 515] width 9 height 2
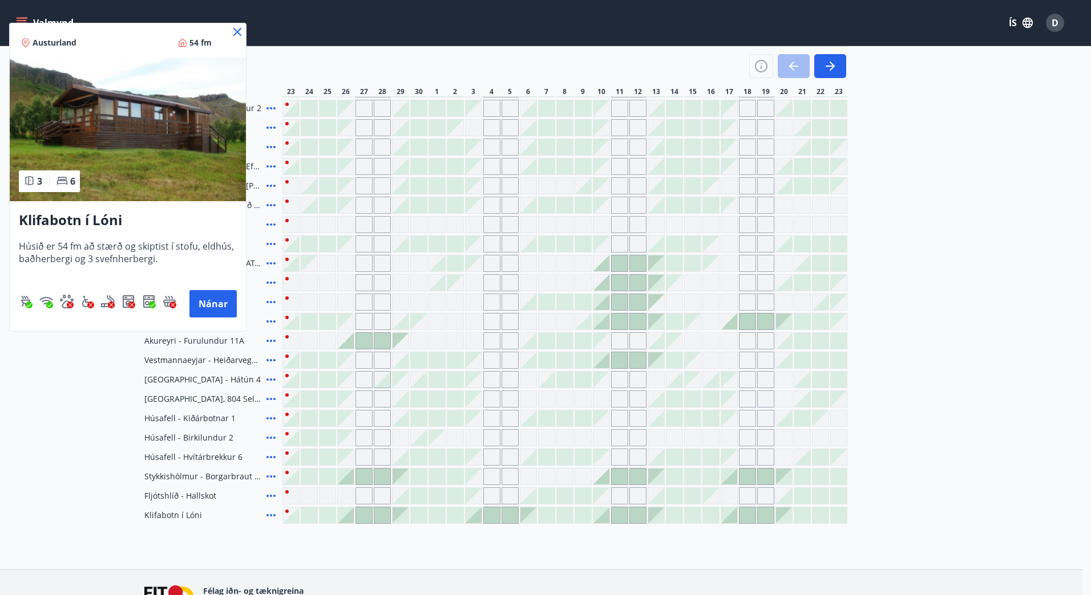
click at [235, 31] on icon at bounding box center [237, 32] width 14 height 14
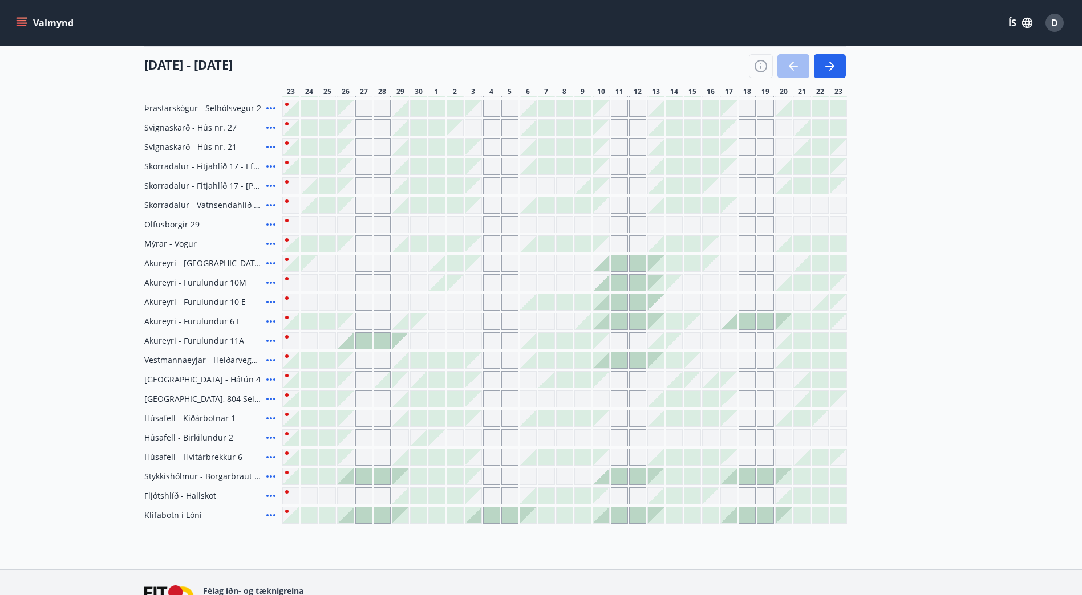
click at [269, 474] on icon at bounding box center [271, 477] width 14 height 14
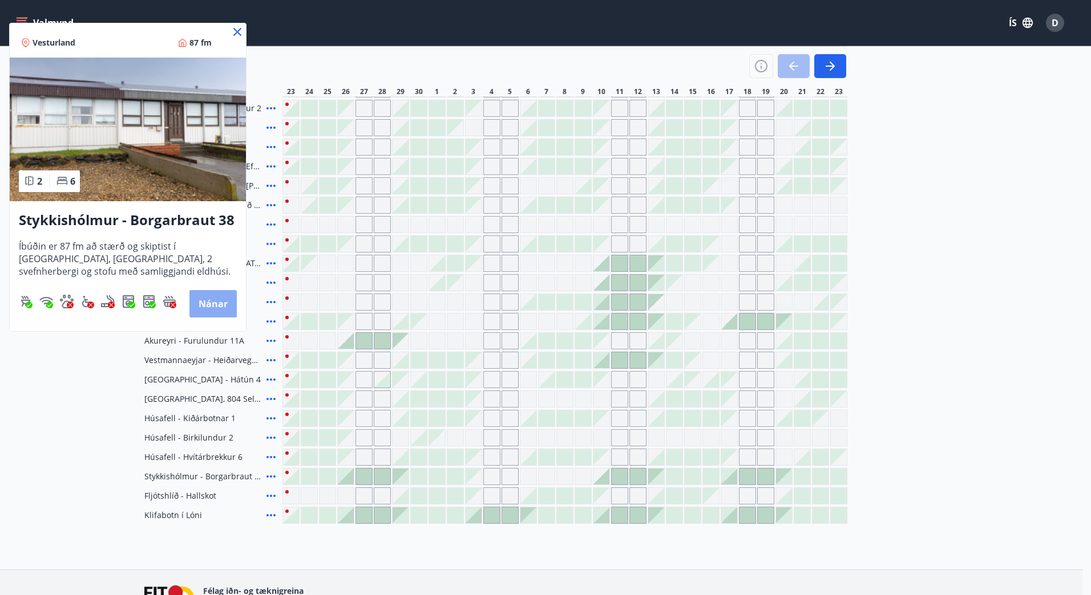
click at [206, 306] on button "Nánar" at bounding box center [212, 303] width 47 height 27
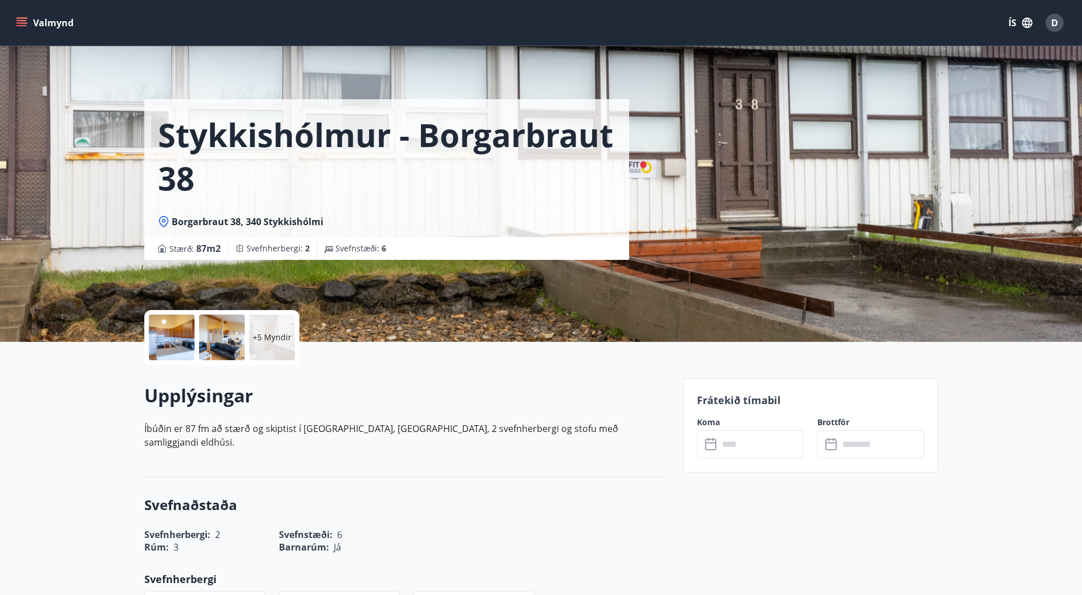
click at [227, 341] on div at bounding box center [222, 338] width 46 height 46
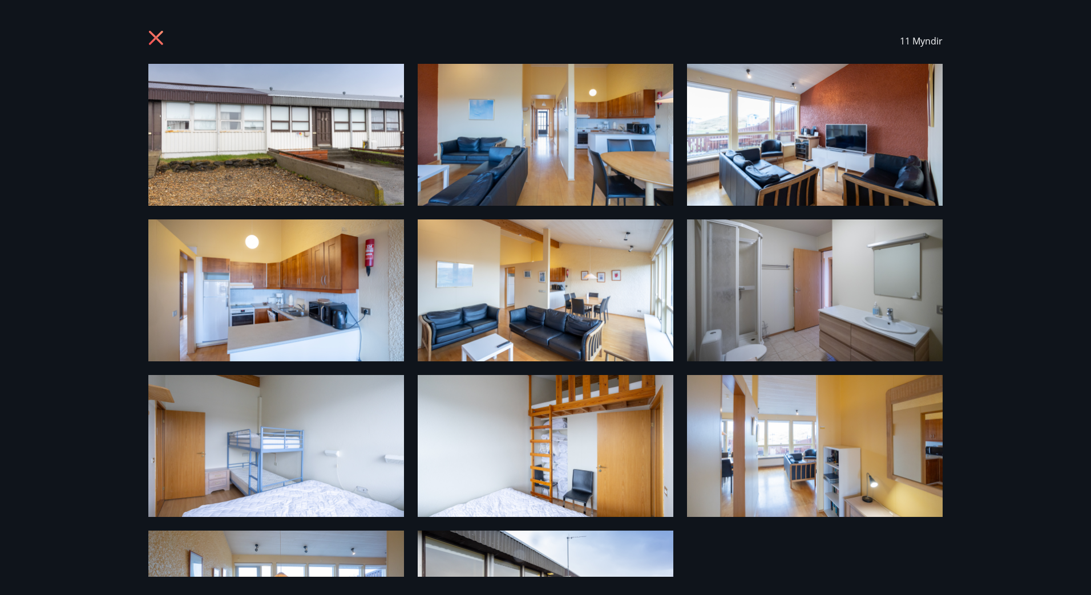
click at [159, 39] on icon at bounding box center [157, 39] width 18 height 18
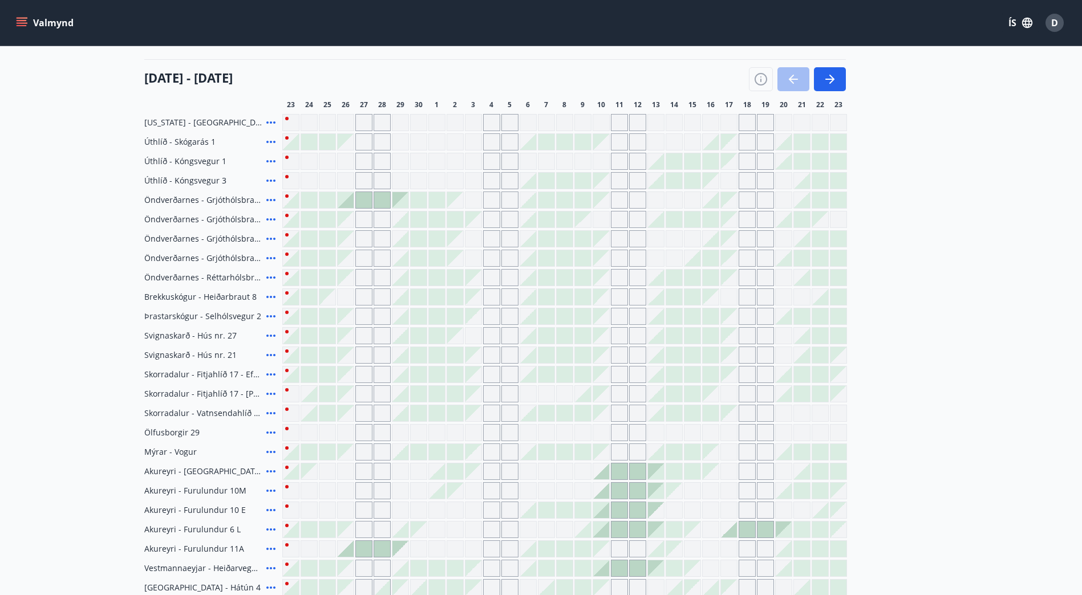
scroll to position [116, 0]
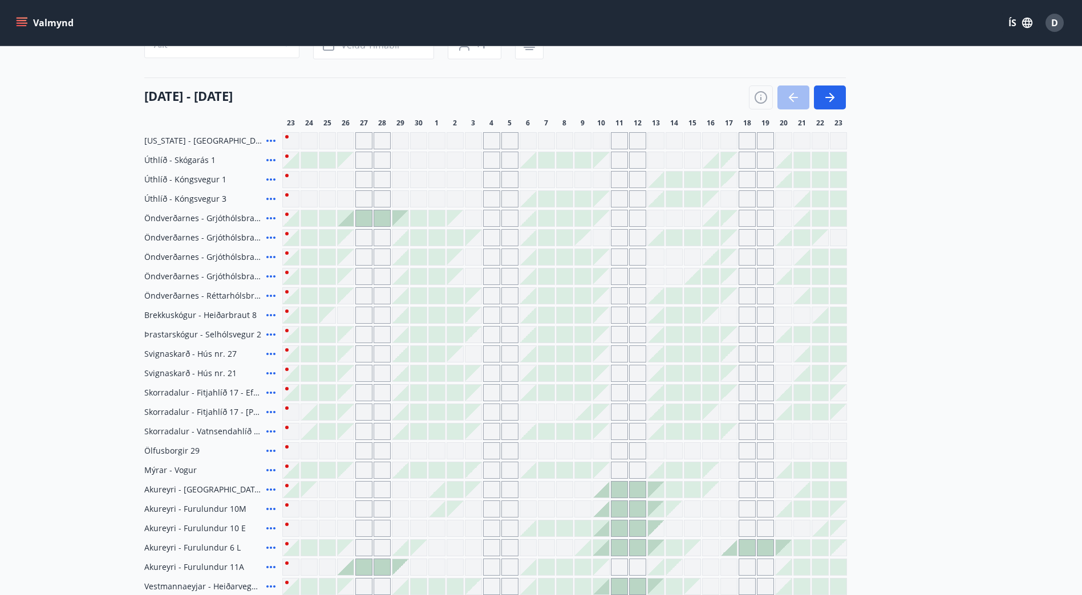
click at [273, 139] on icon at bounding box center [271, 141] width 14 height 14
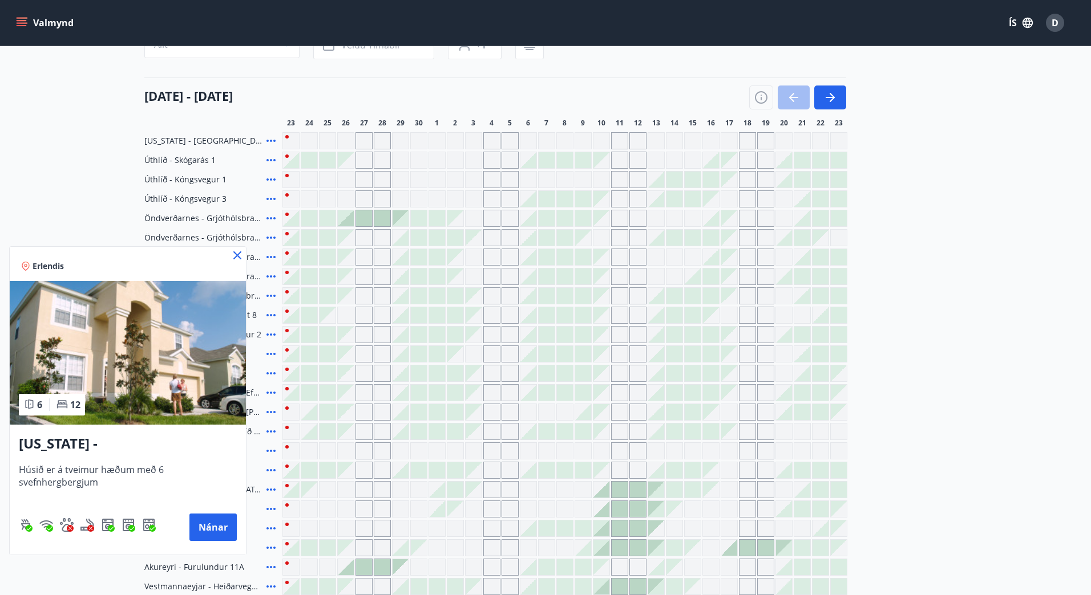
click at [236, 256] on icon at bounding box center [237, 256] width 14 height 14
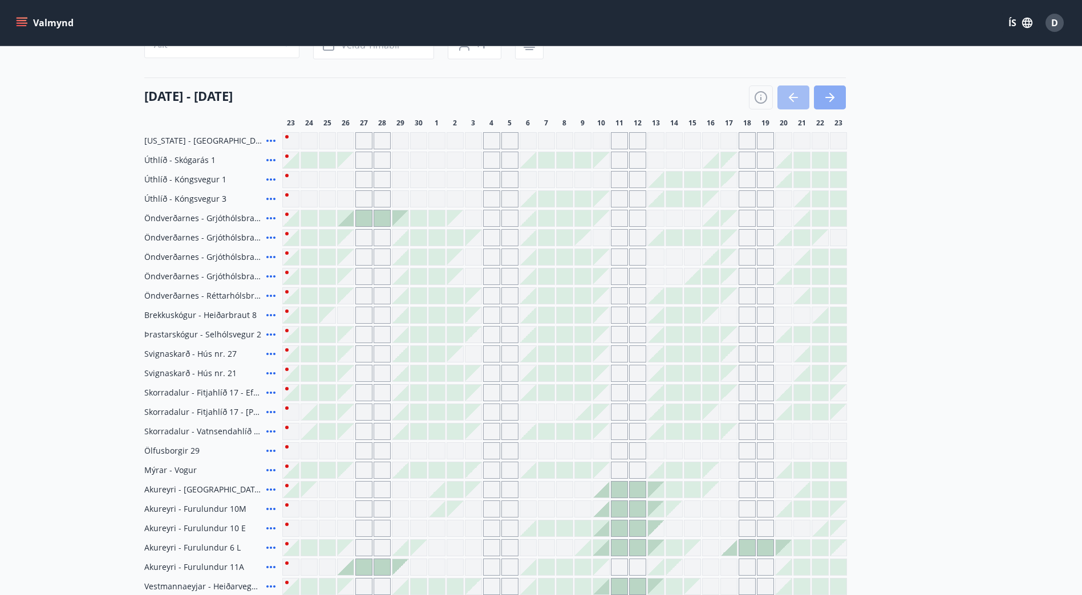
click at [826, 97] on icon "button" at bounding box center [829, 97] width 9 height 1
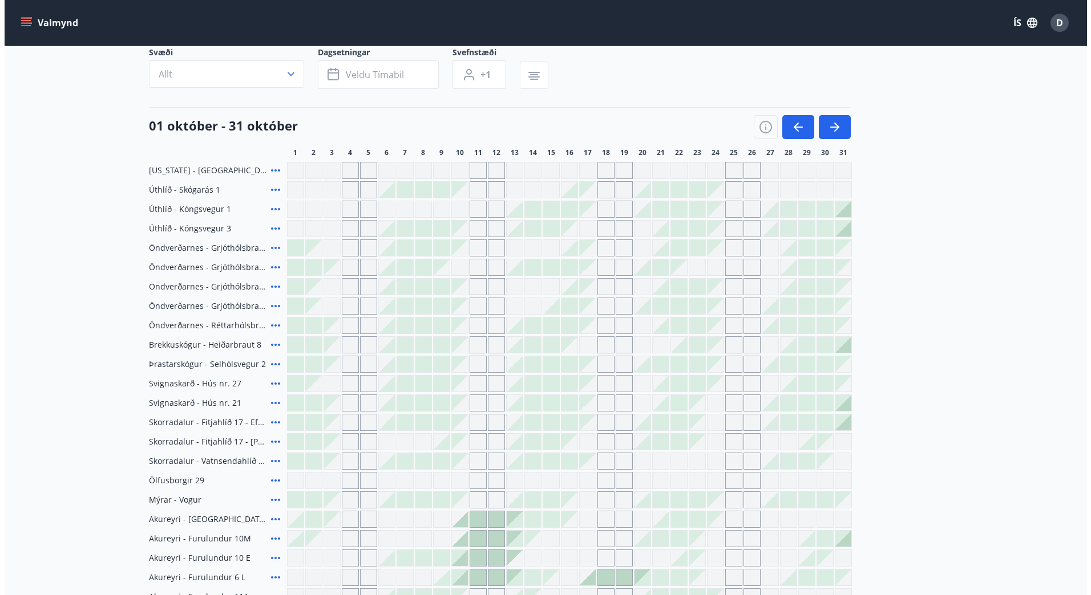
scroll to position [59, 0]
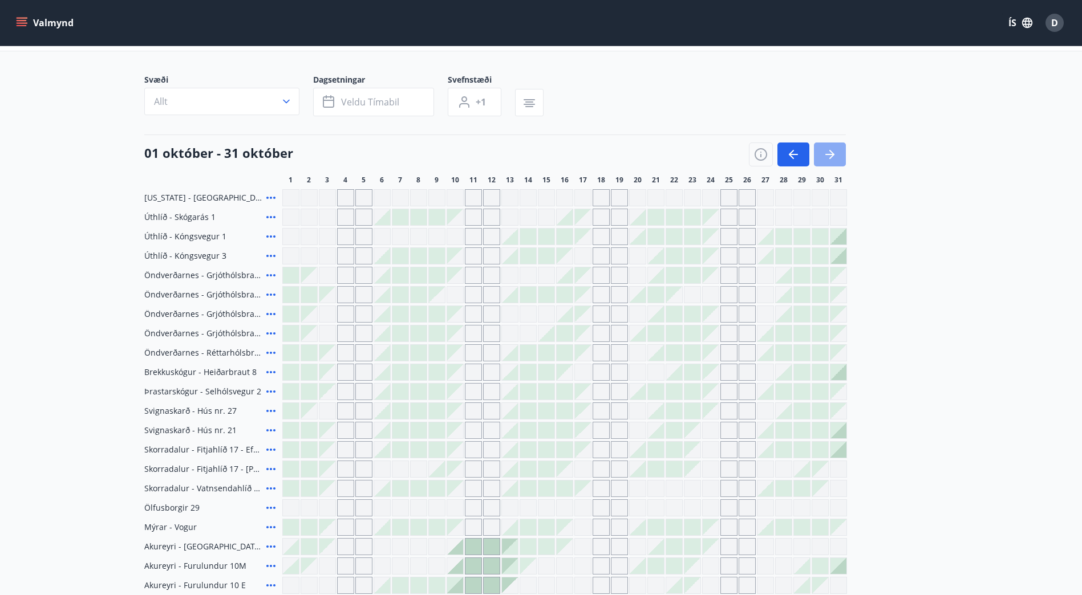
click at [837, 153] on button "button" at bounding box center [830, 155] width 32 height 24
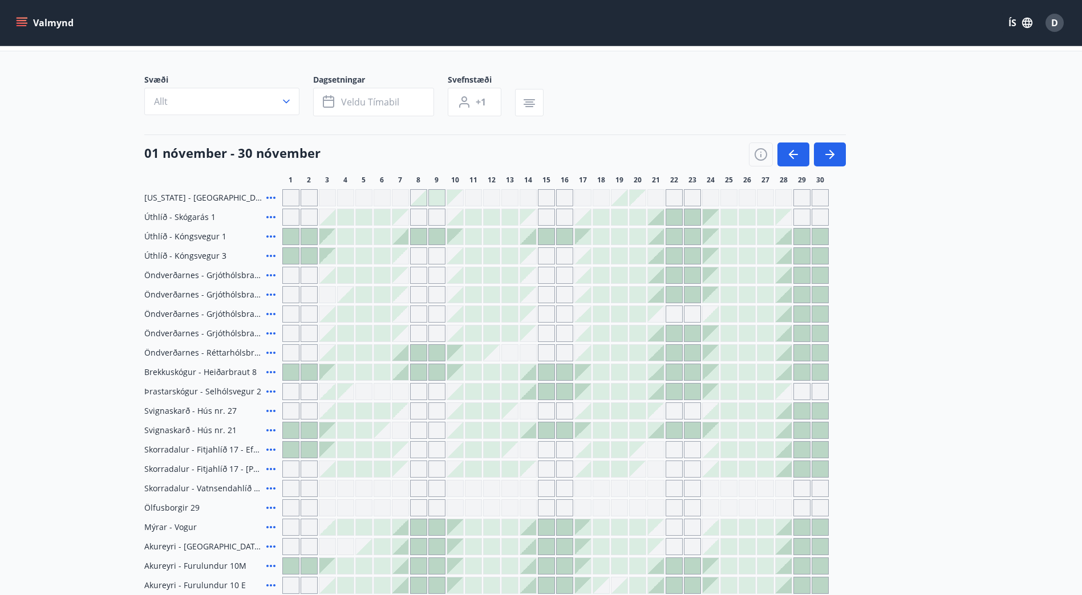
click at [271, 371] on icon at bounding box center [271, 373] width 14 height 14
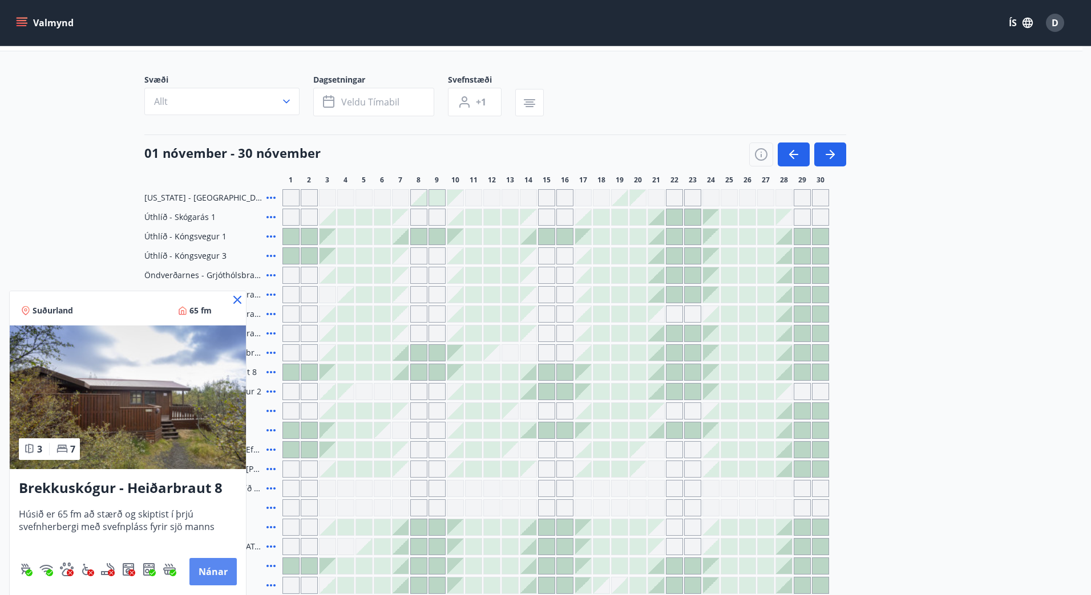
click at [210, 577] on button "Nánar" at bounding box center [212, 571] width 47 height 27
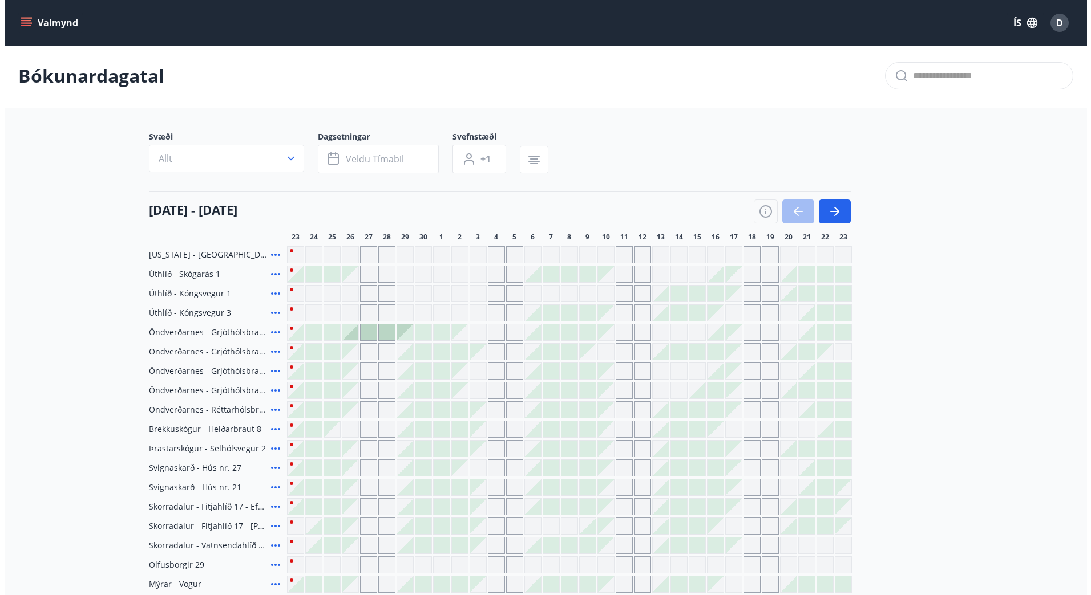
scroll to position [59, 0]
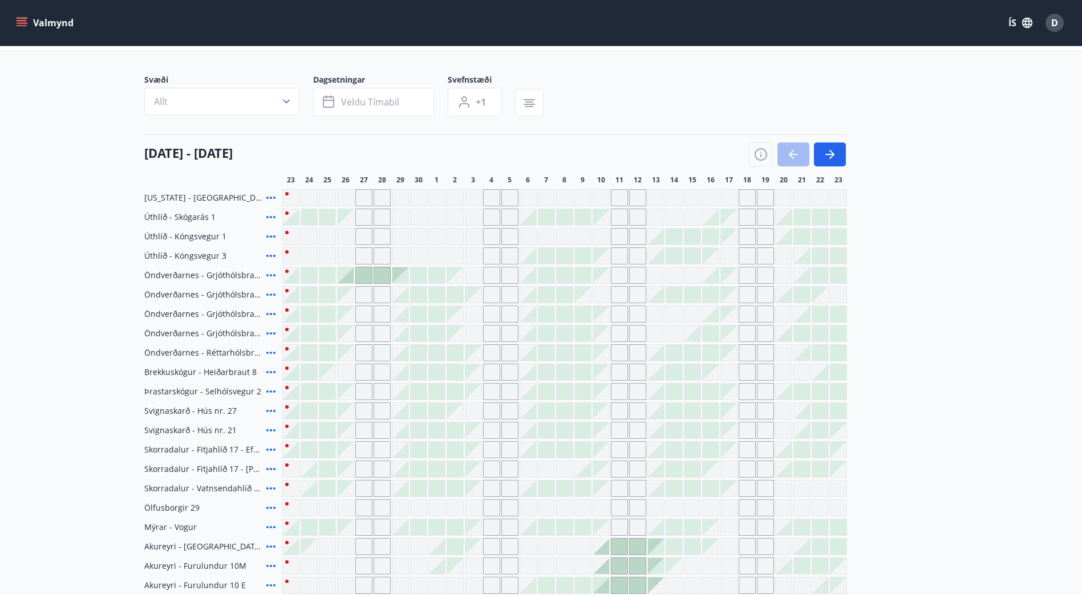
click at [271, 390] on icon at bounding box center [271, 392] width 14 height 14
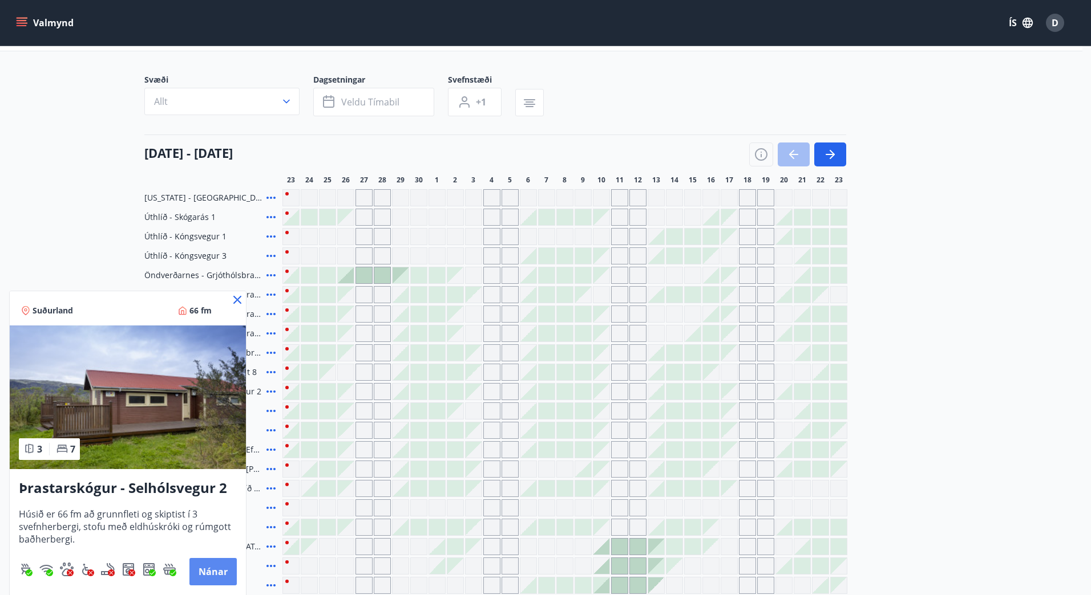
click at [200, 574] on button "Nánar" at bounding box center [212, 571] width 47 height 27
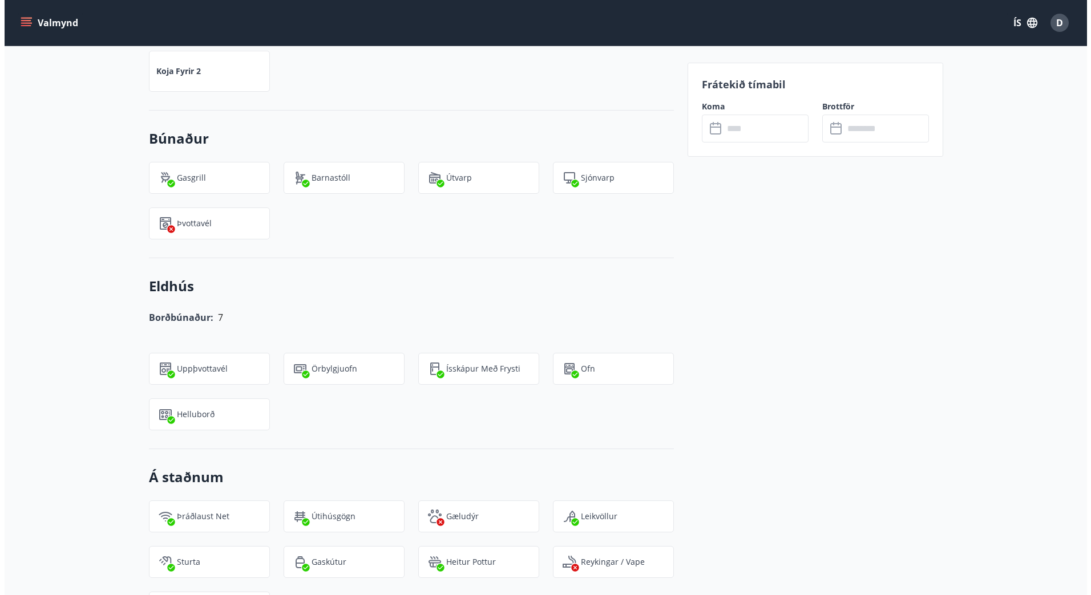
scroll to position [171, 0]
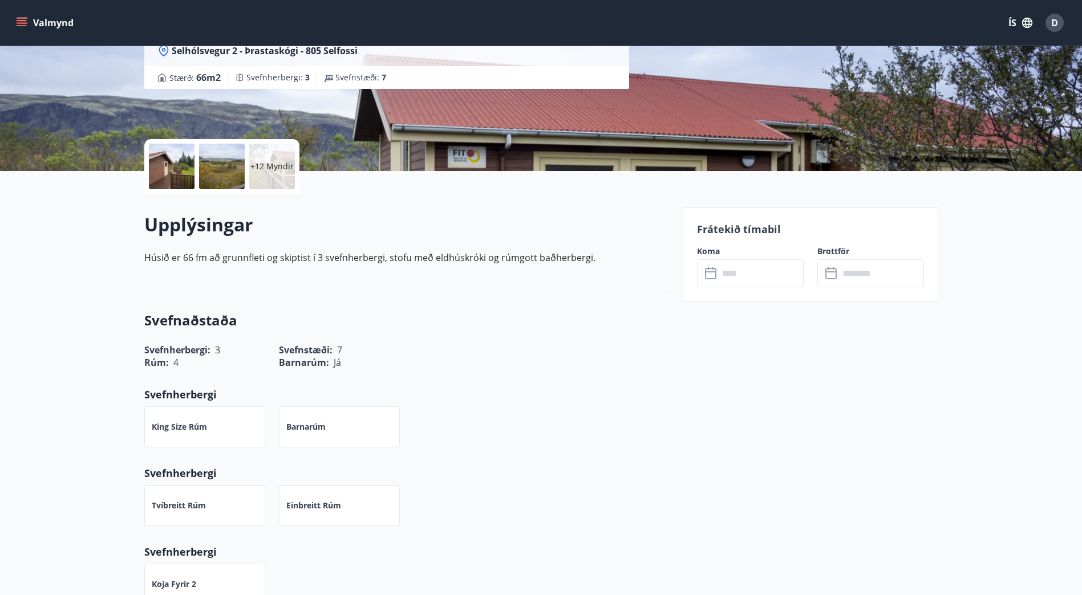
click at [272, 173] on div "+12 Myndir" at bounding box center [272, 167] width 46 height 46
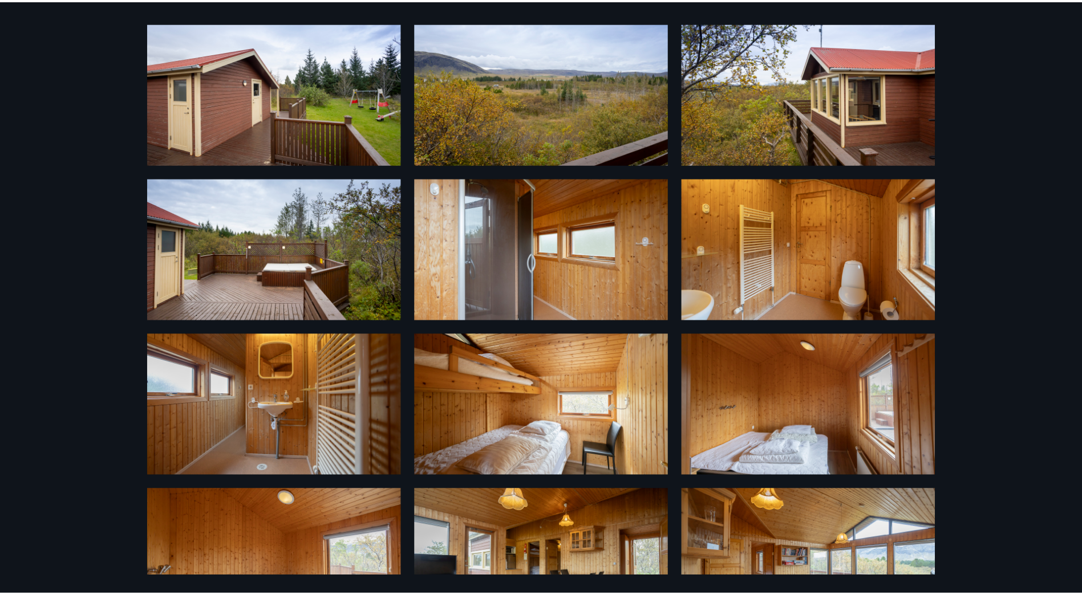
scroll to position [0, 0]
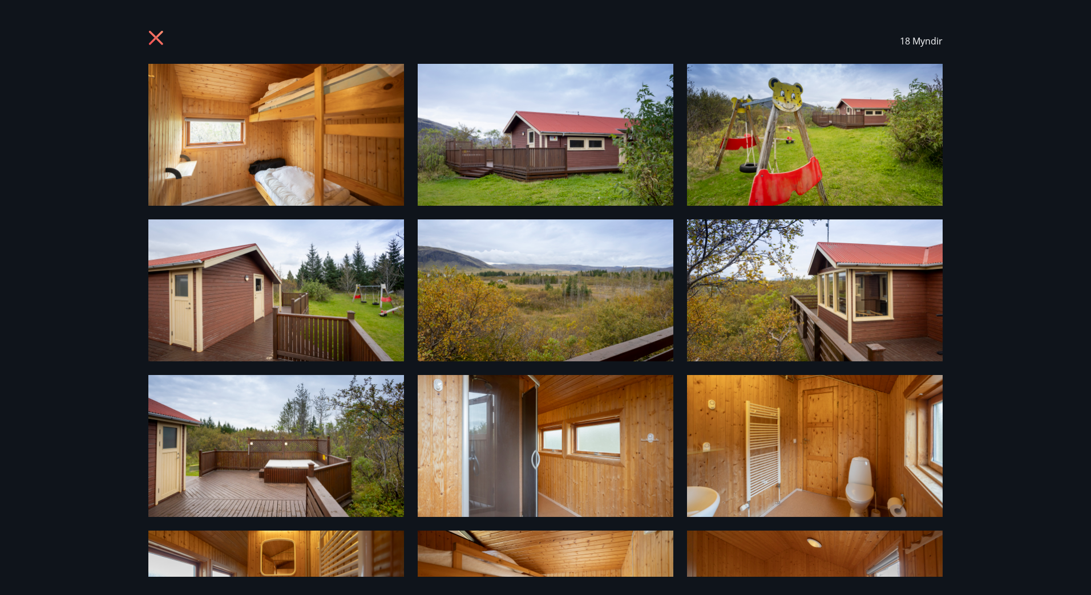
click at [155, 38] on icon at bounding box center [156, 38] width 14 height 14
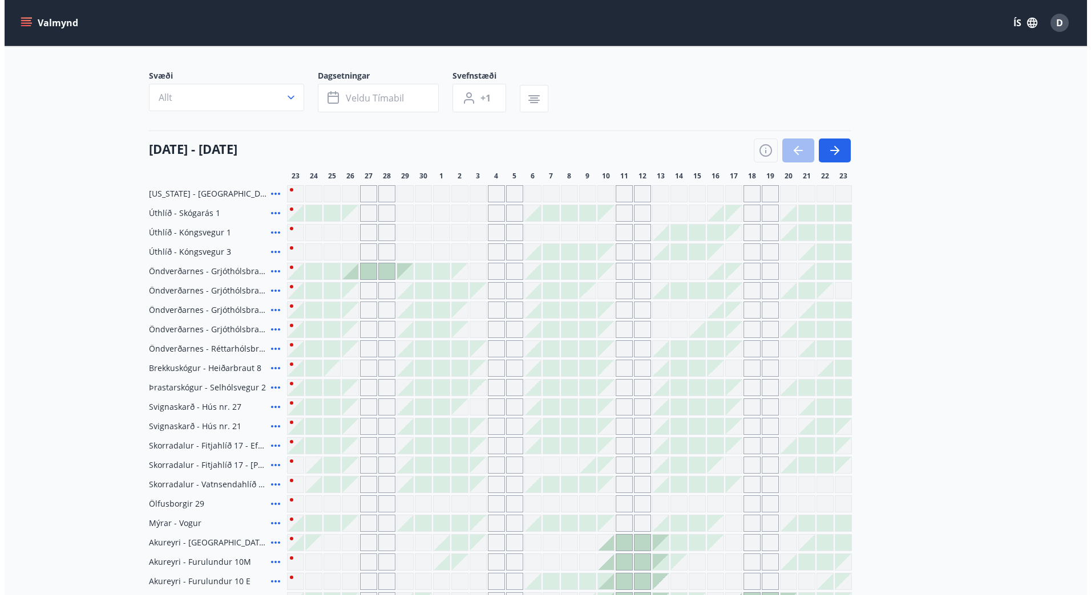
scroll to position [59, 0]
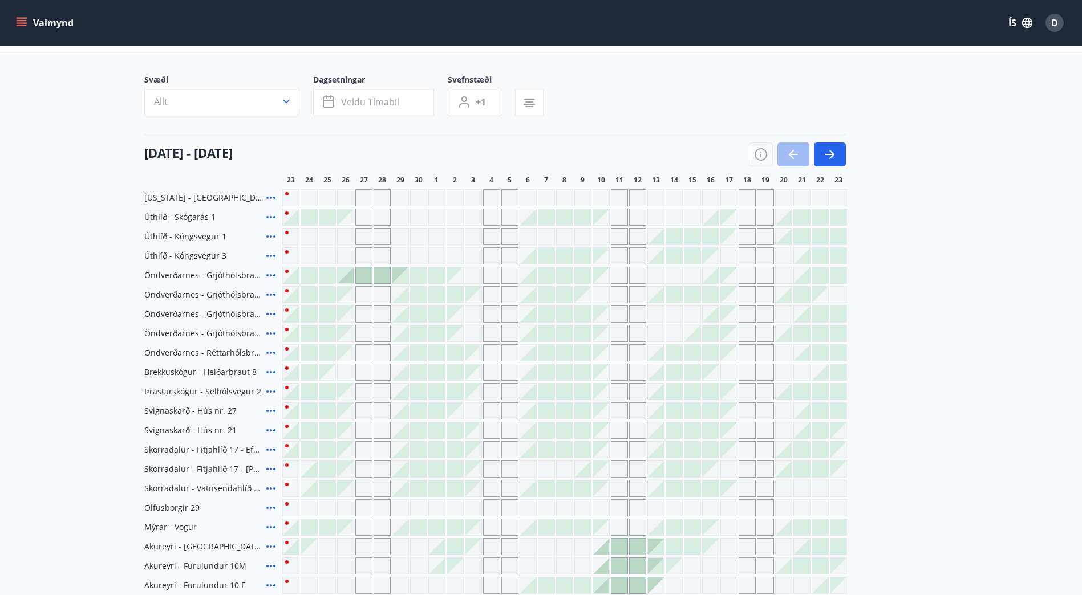
click at [269, 218] on icon at bounding box center [271, 217] width 14 height 14
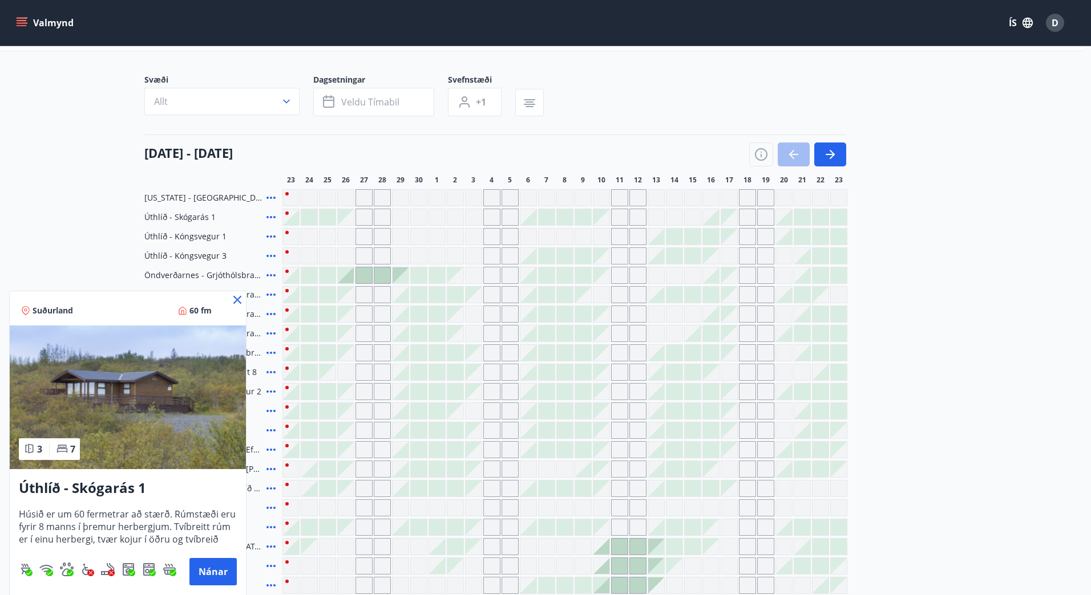
click at [237, 301] on icon at bounding box center [237, 300] width 8 height 8
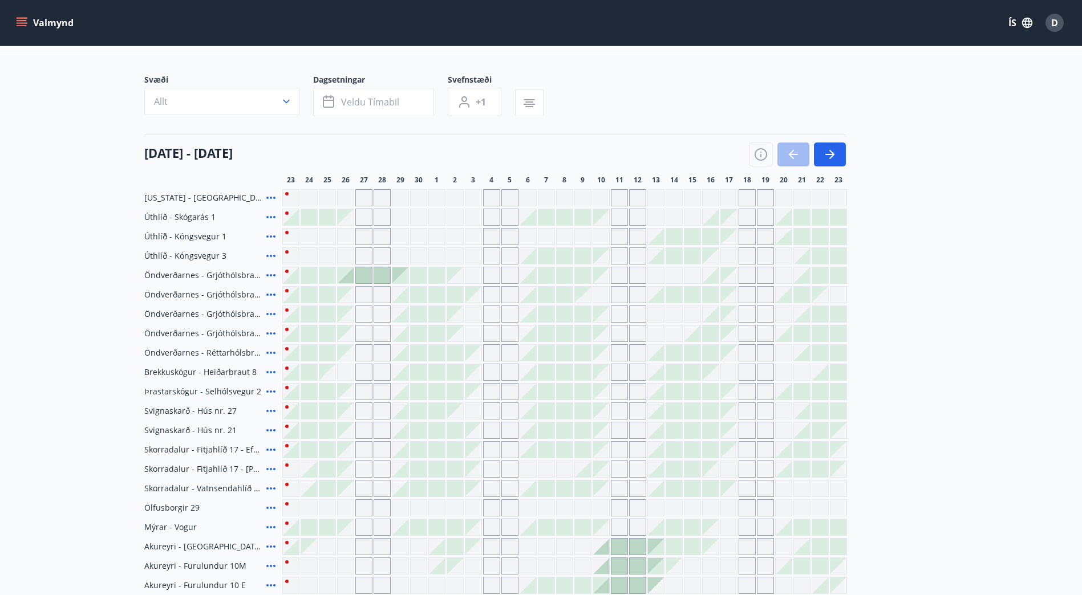
click at [272, 256] on icon at bounding box center [271, 256] width 14 height 14
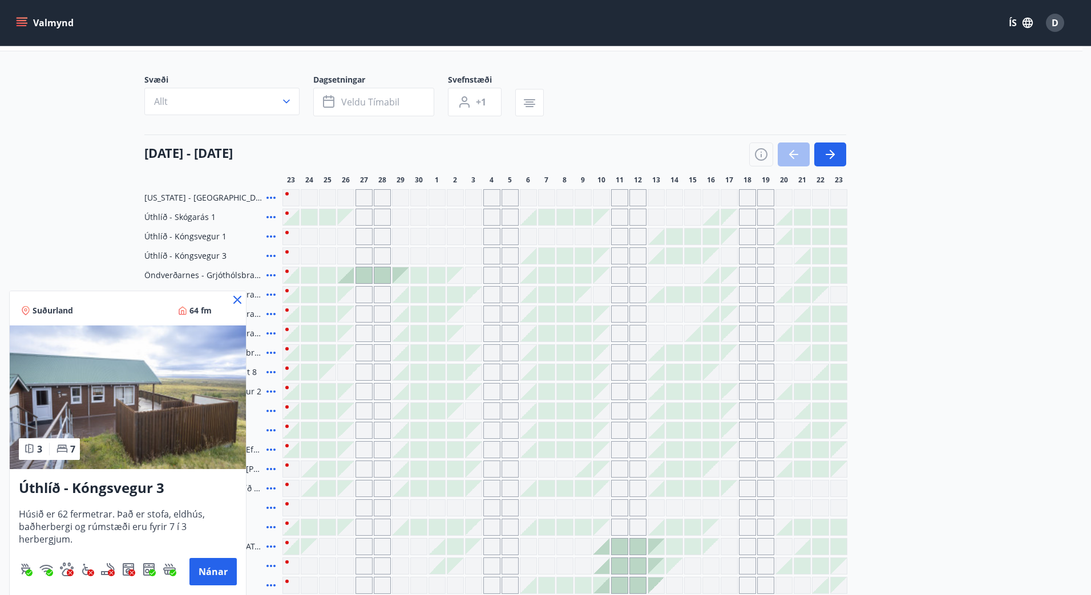
click at [238, 299] on icon at bounding box center [237, 300] width 8 height 8
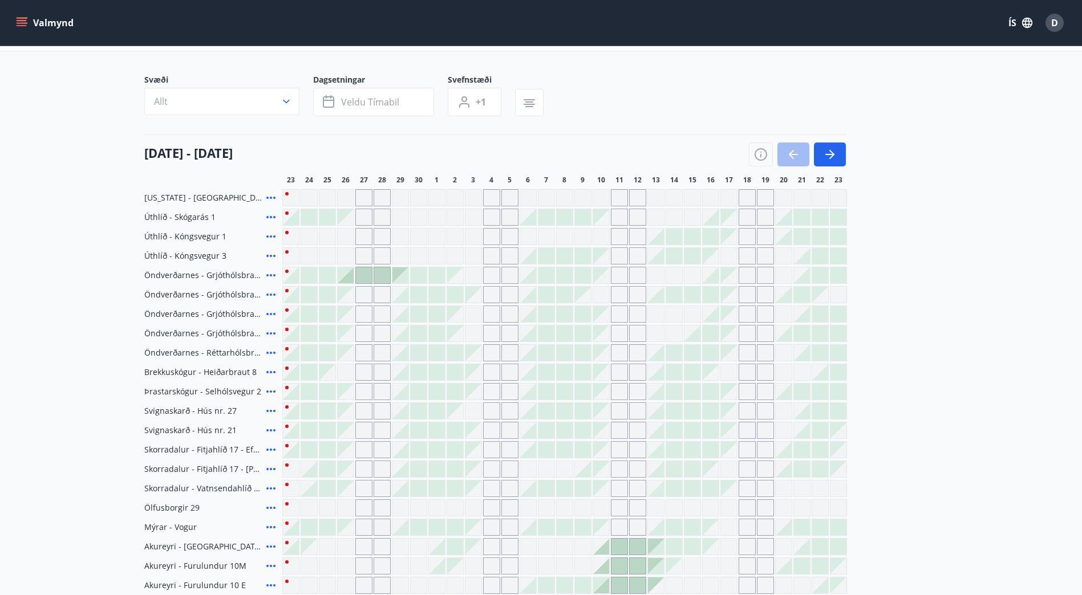
click at [272, 217] on icon at bounding box center [271, 217] width 14 height 14
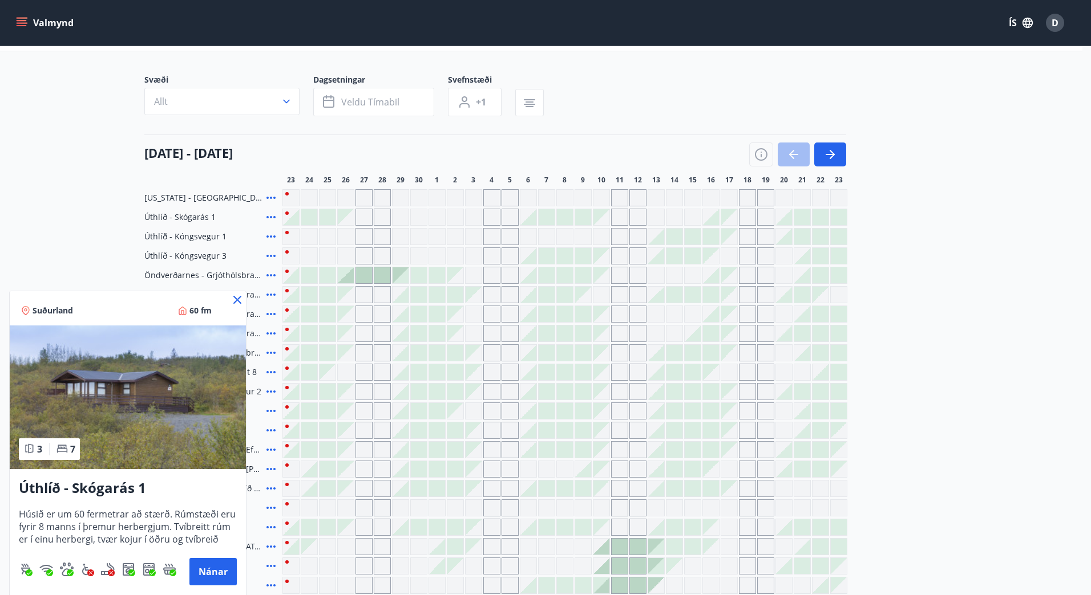
click at [238, 303] on icon at bounding box center [237, 300] width 14 height 14
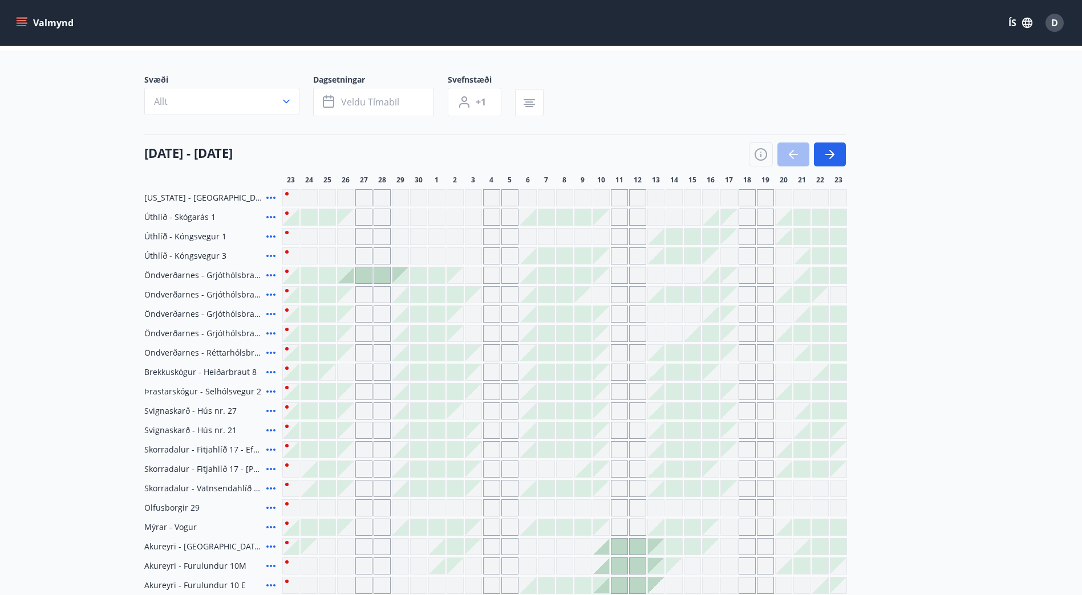
click at [269, 408] on icon at bounding box center [271, 411] width 14 height 14
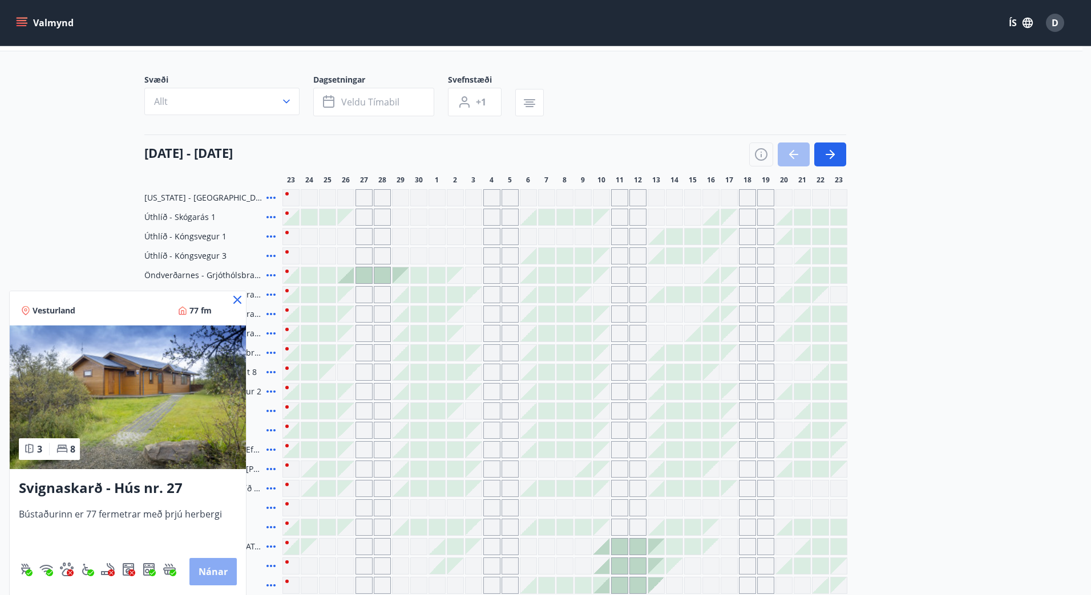
click at [211, 578] on button "Nánar" at bounding box center [212, 571] width 47 height 27
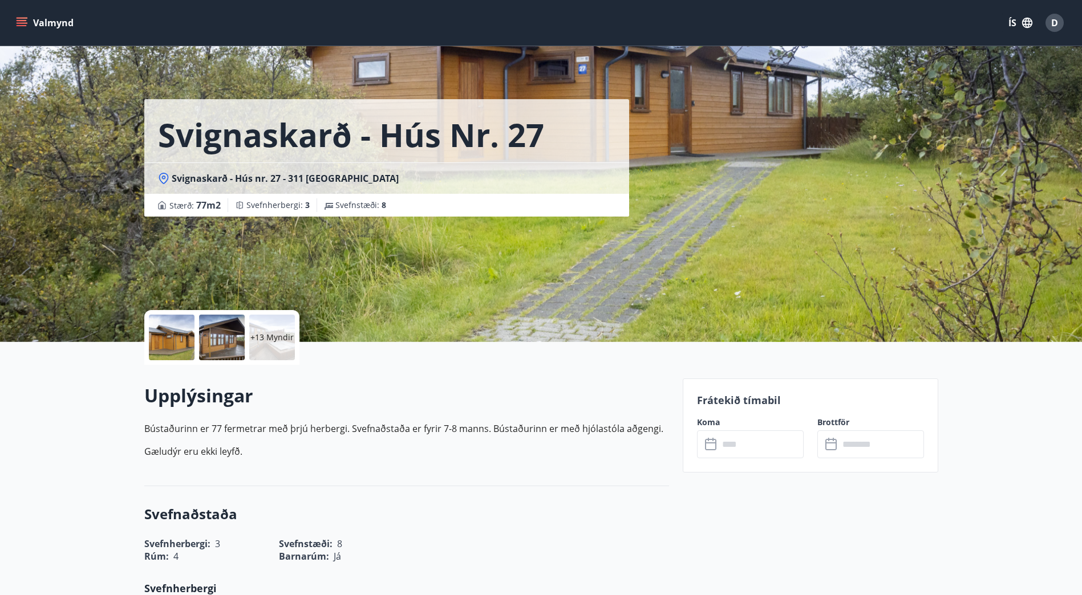
click at [262, 333] on p "+13 Myndir" at bounding box center [271, 337] width 43 height 11
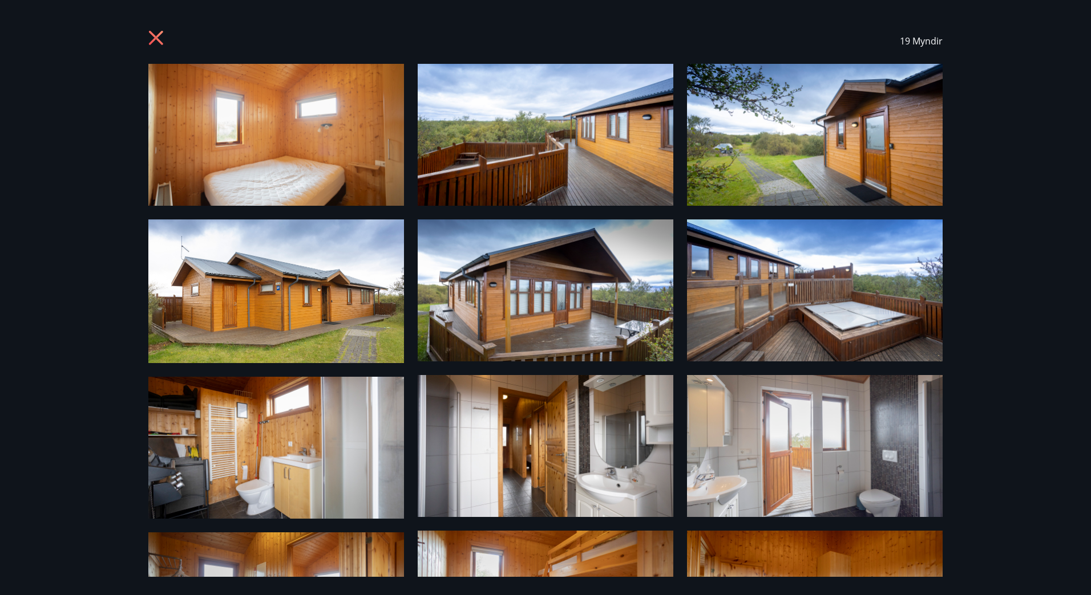
click at [153, 36] on icon at bounding box center [156, 38] width 14 height 14
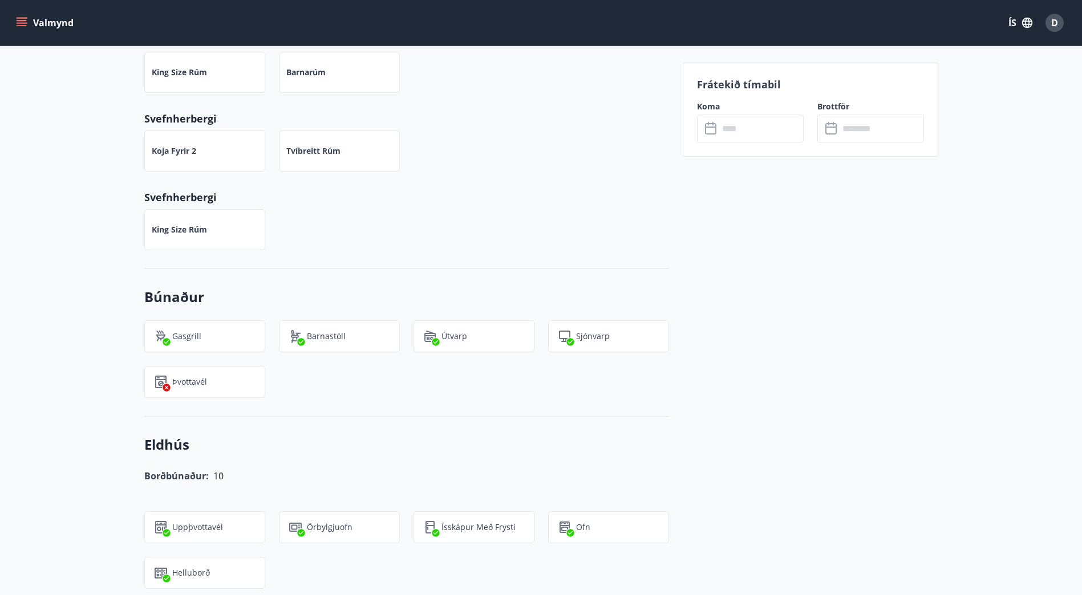
scroll to position [456, 0]
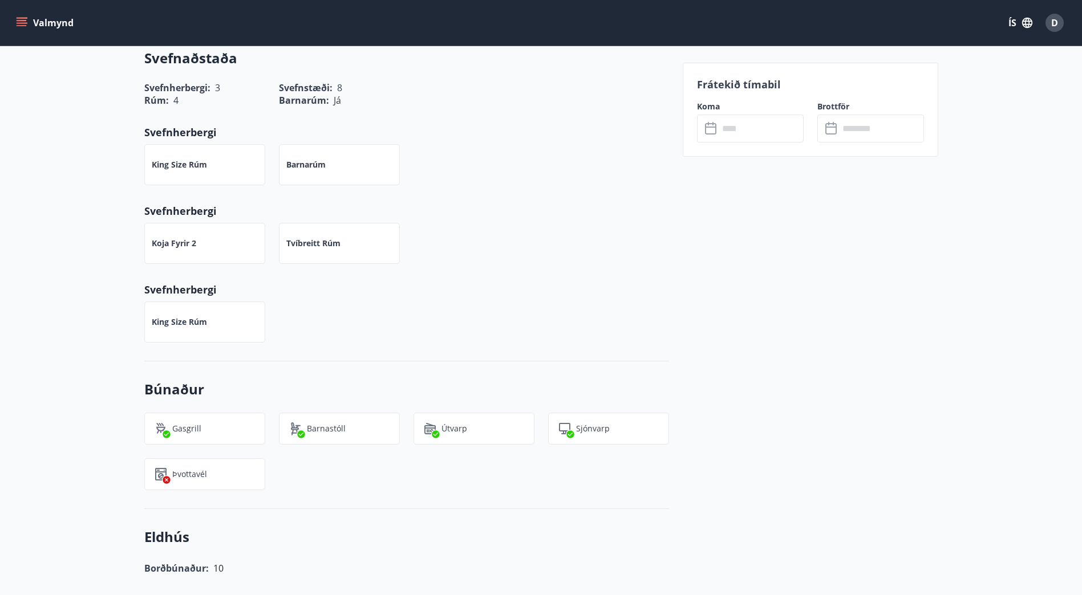
click at [727, 135] on input "text" at bounding box center [761, 129] width 85 height 28
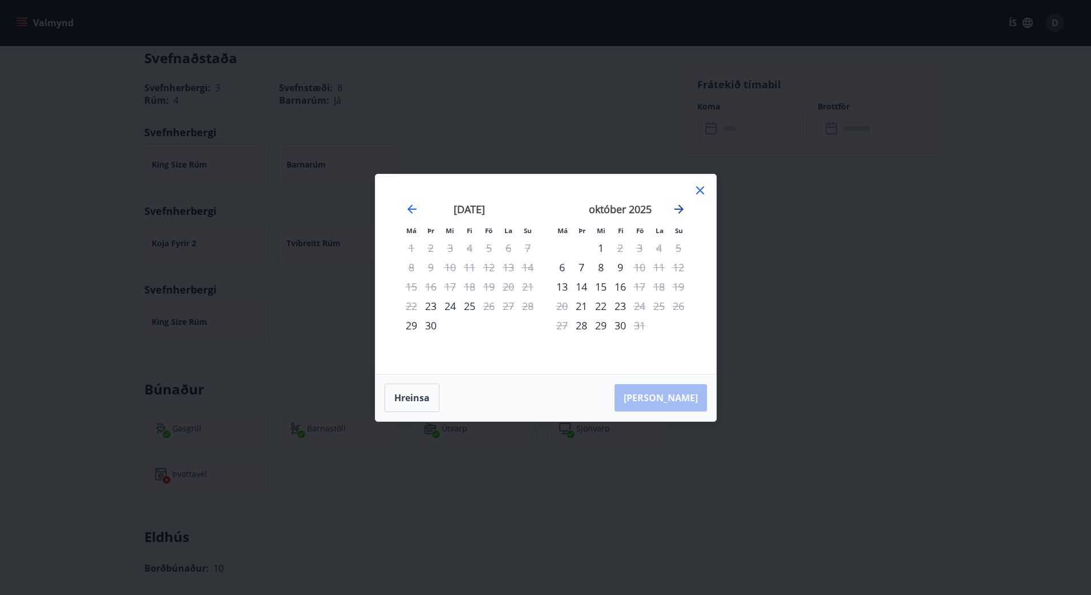
click at [680, 212] on icon "Move forward to switch to the next month." at bounding box center [678, 209] width 9 height 9
click at [680, 204] on icon "Move forward to switch to the next month." at bounding box center [679, 209] width 14 height 14
click at [700, 189] on icon at bounding box center [700, 191] width 8 height 8
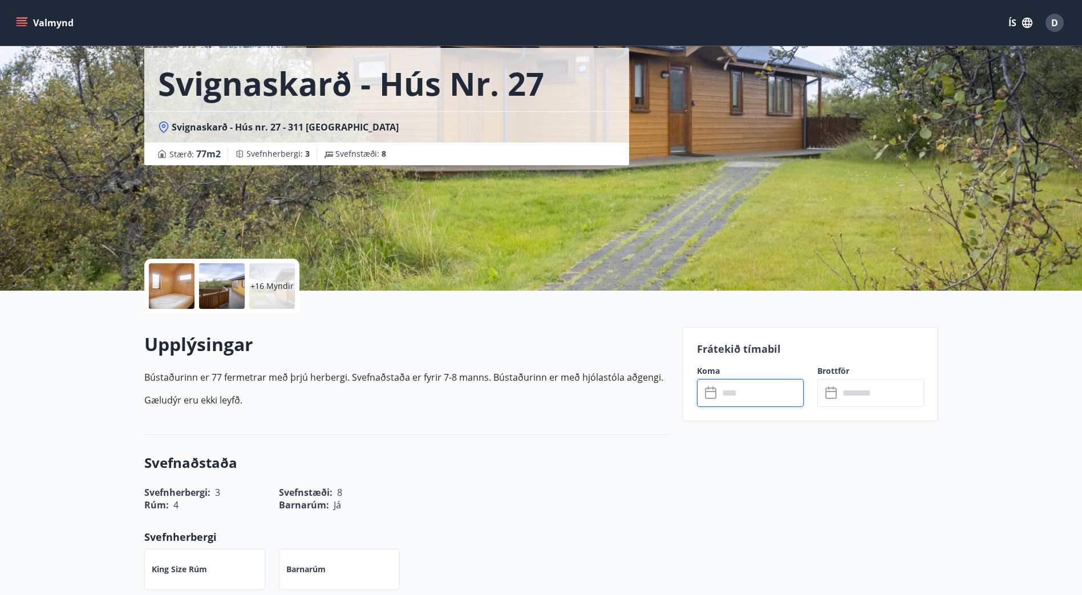
scroll to position [0, 0]
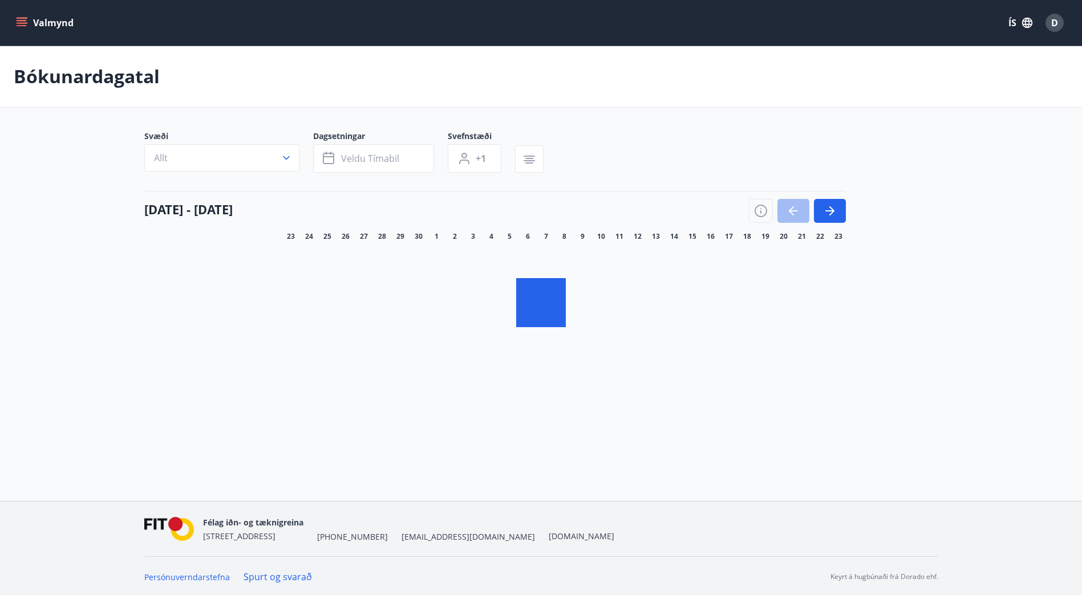
scroll to position [2, 0]
